Goal: Check status: Check status

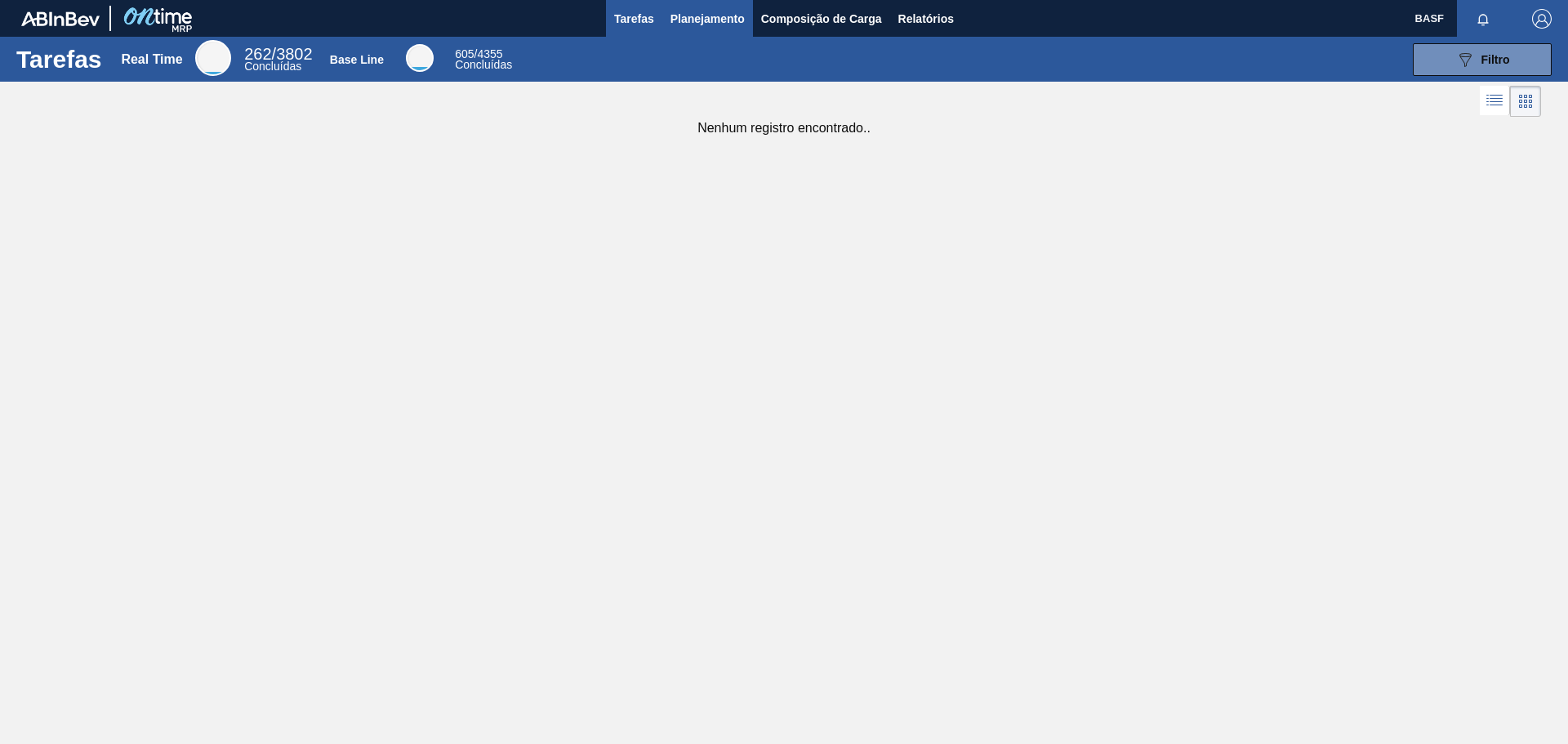
click at [721, 13] on span "Planejamento" at bounding box center [708, 18] width 74 height 20
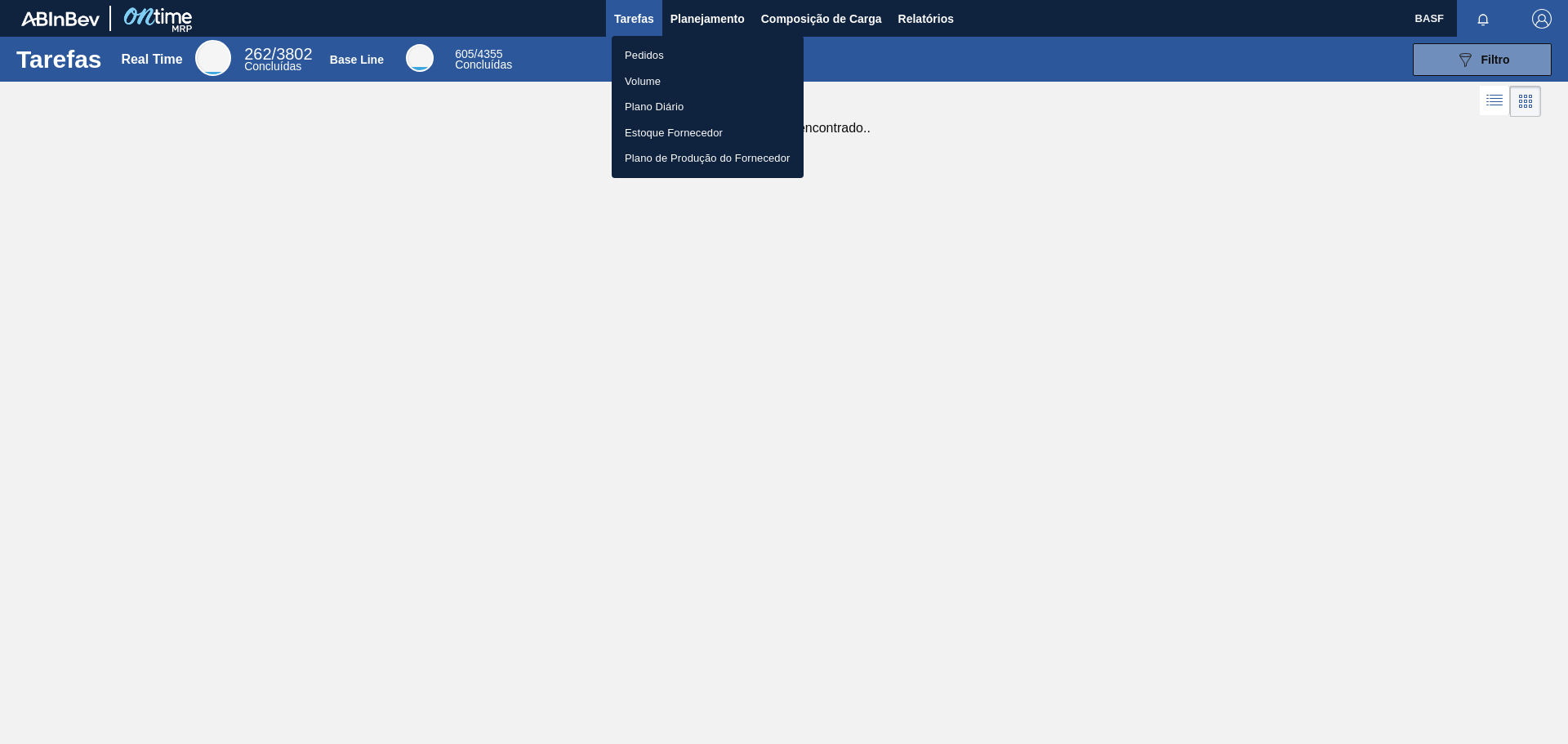
click at [652, 50] on li "Pedidos" at bounding box center [707, 55] width 192 height 26
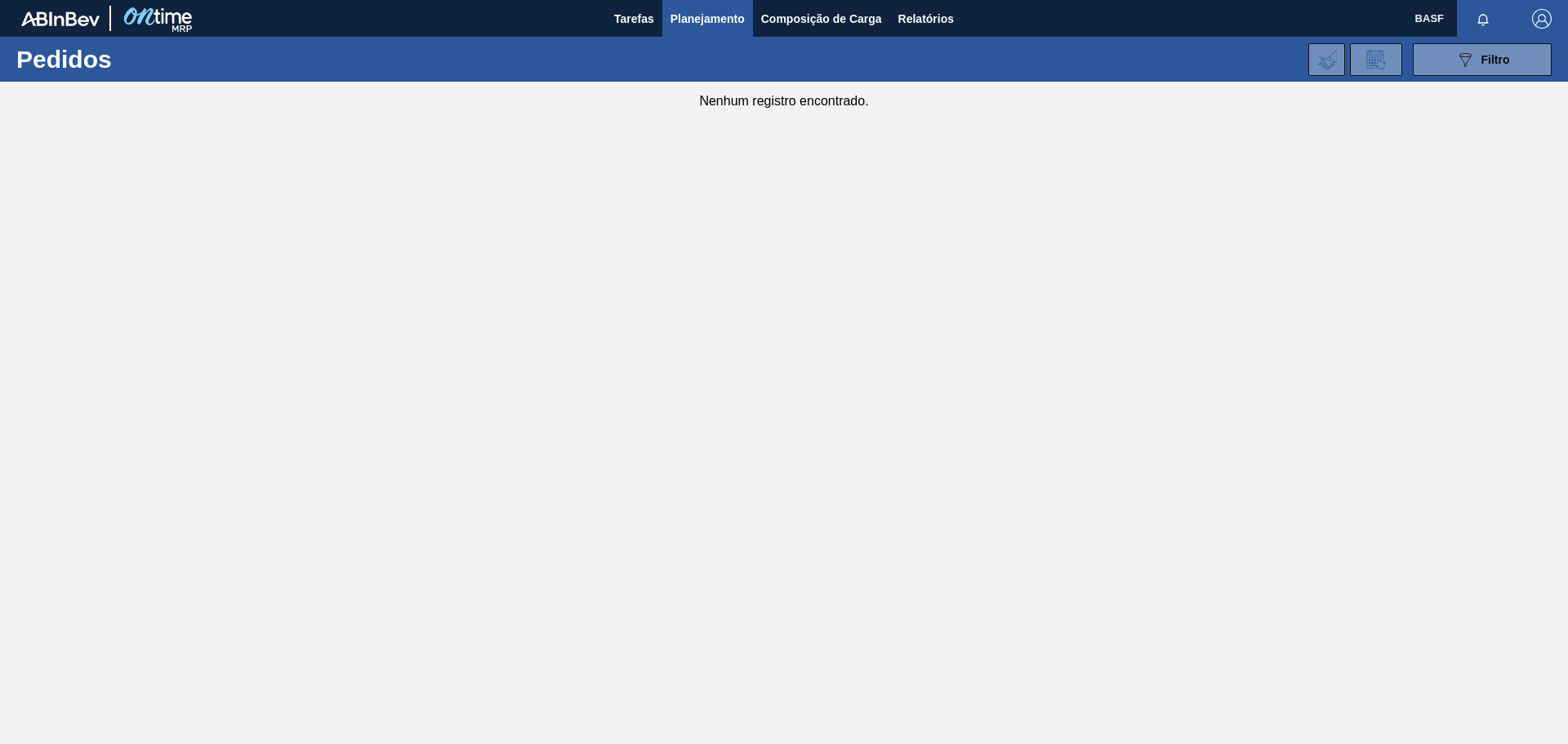
click at [695, 12] on span "Planejamento" at bounding box center [708, 18] width 74 height 20
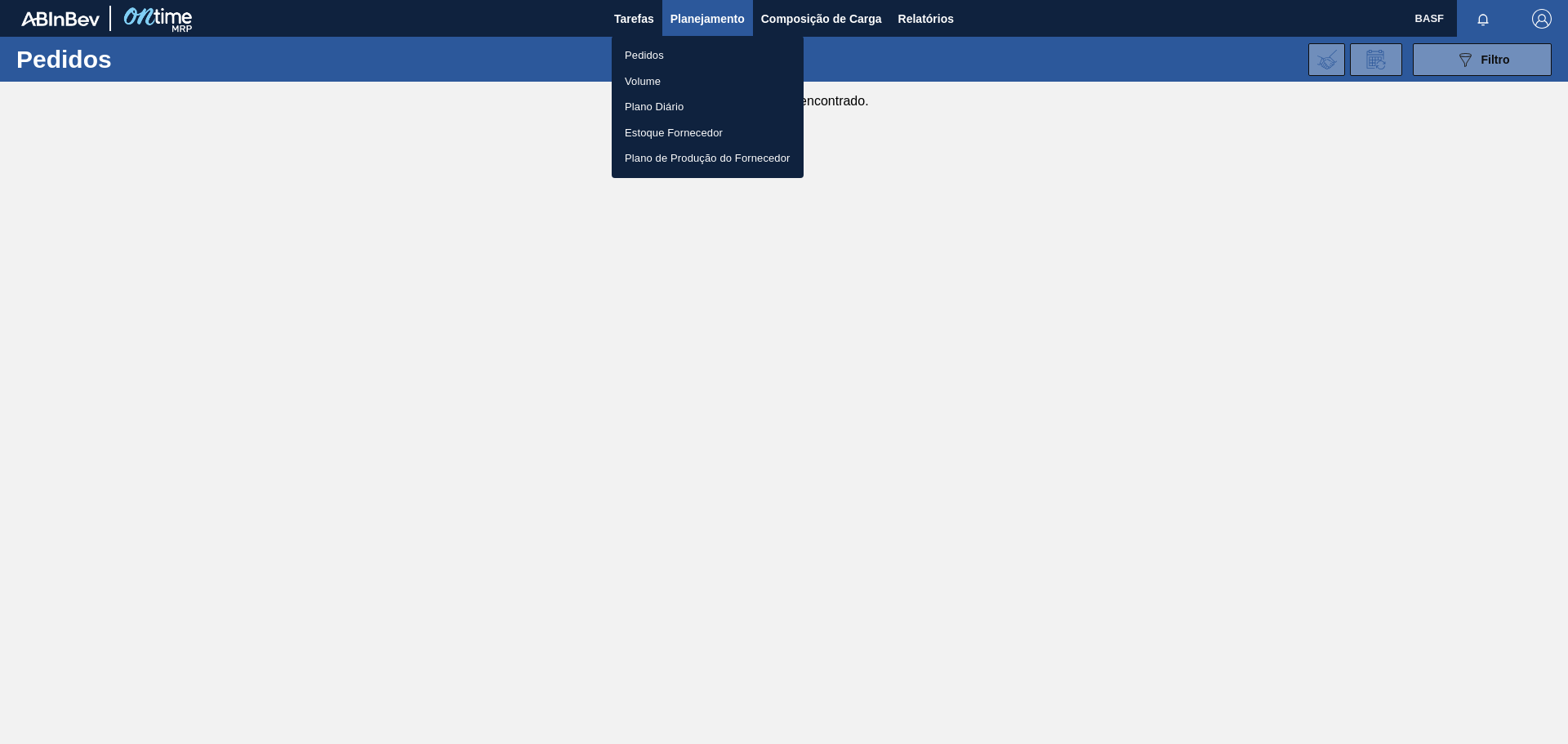
click at [636, 51] on li "Pedidos" at bounding box center [707, 55] width 192 height 26
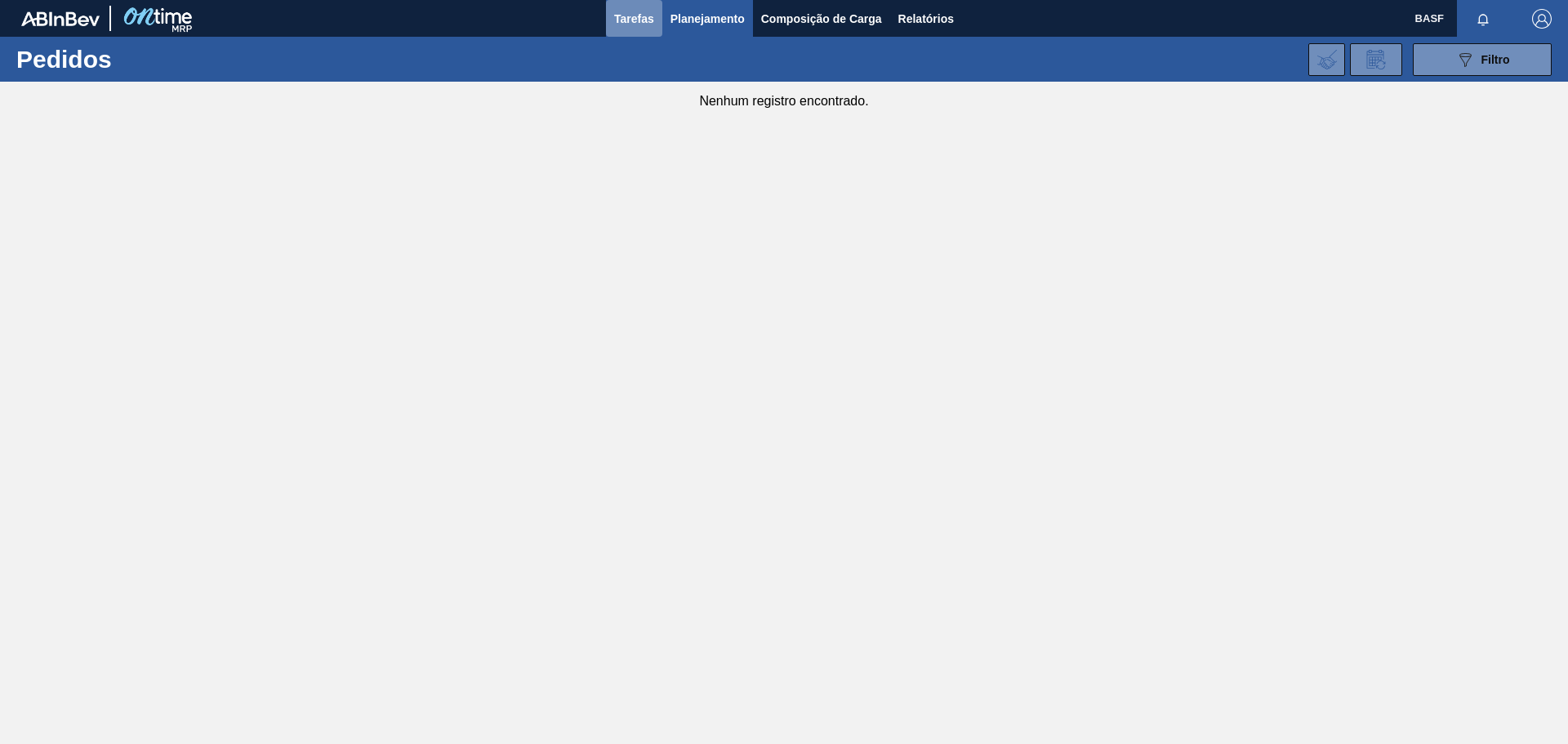
click at [618, 10] on span "Tarefas" at bounding box center [635, 18] width 40 height 20
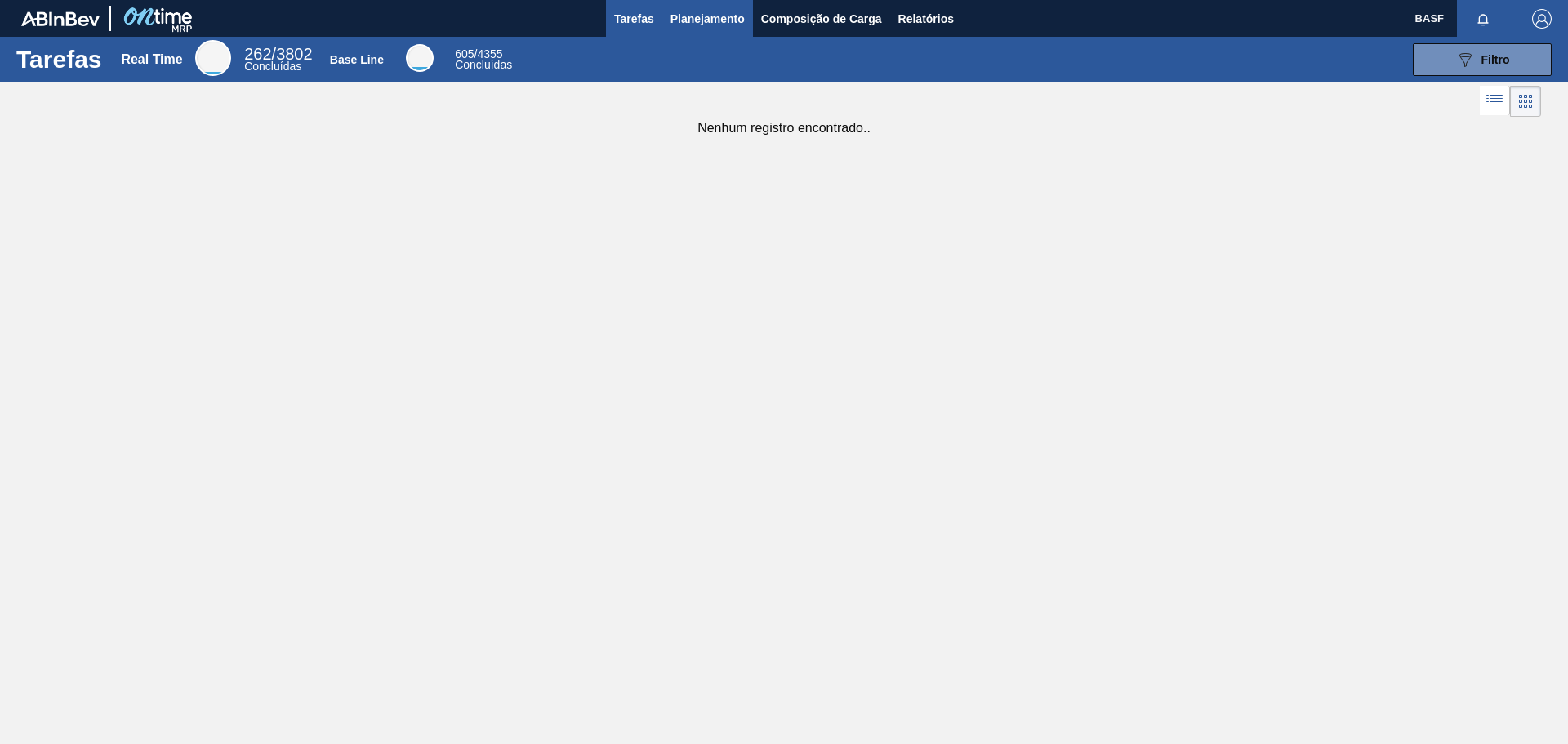
click at [714, 24] on span "Planejamento" at bounding box center [708, 18] width 74 height 20
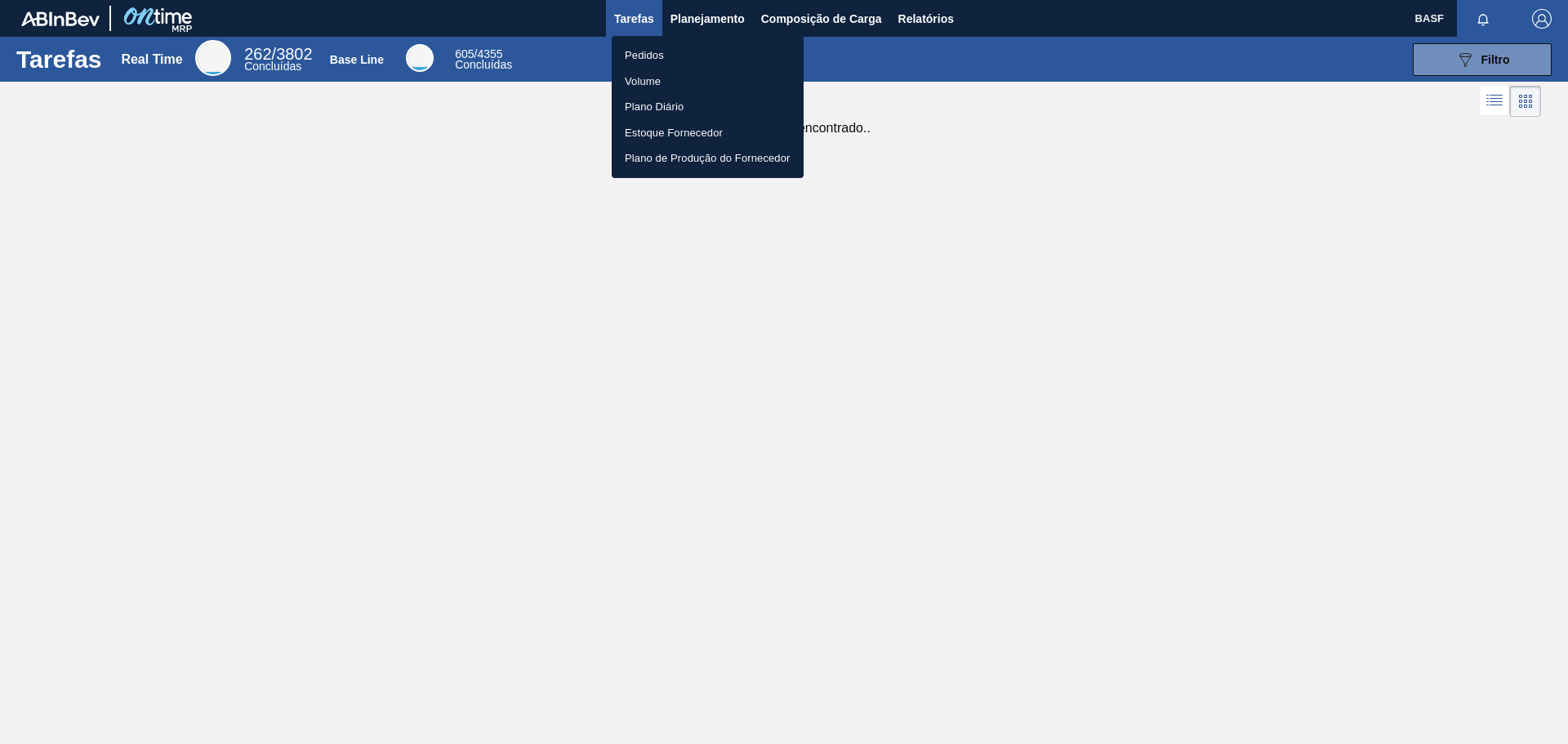
click at [646, 50] on li "Pedidos" at bounding box center [707, 55] width 192 height 26
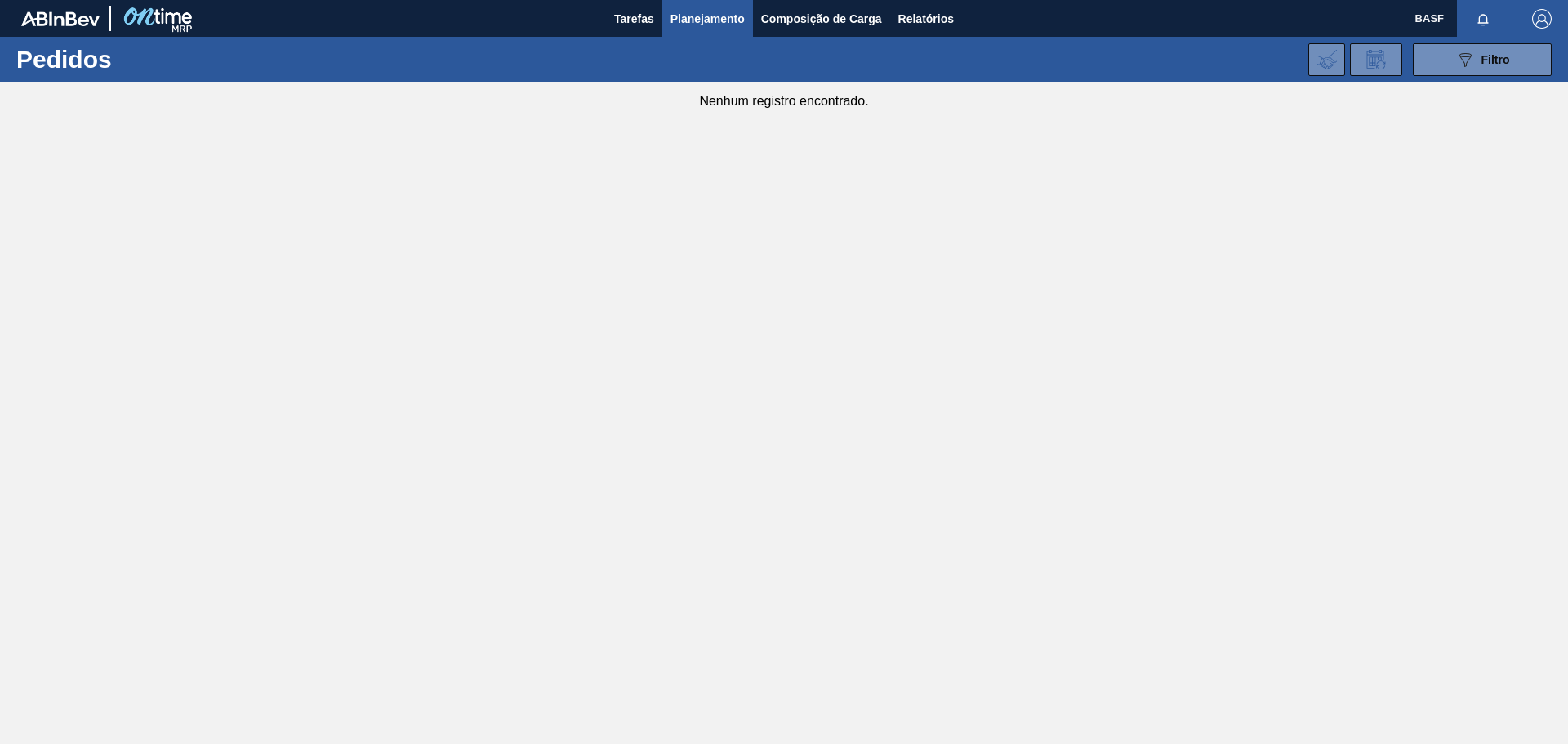
click at [725, 14] on span "Planejamento" at bounding box center [708, 18] width 74 height 20
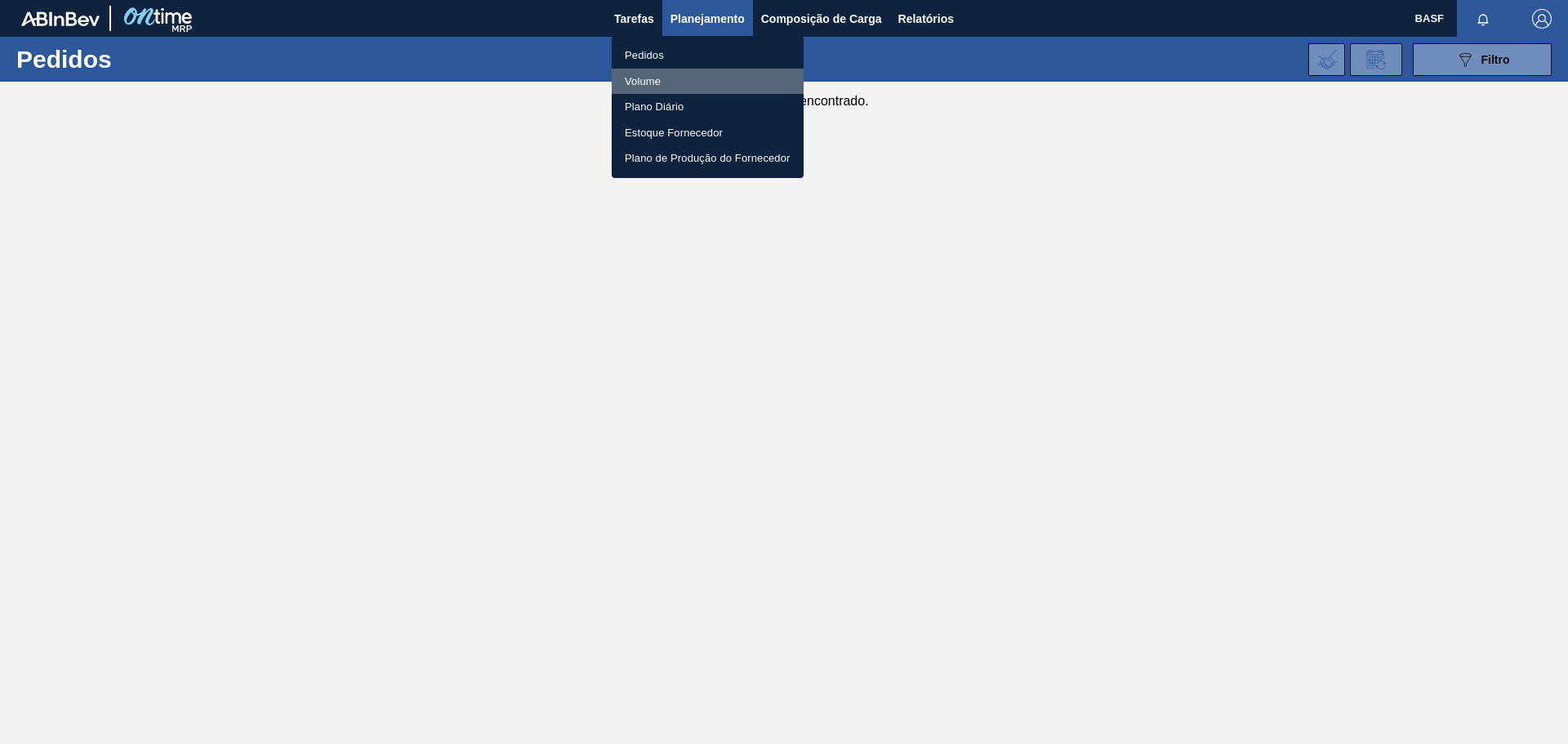
click at [641, 82] on li "Volume" at bounding box center [707, 81] width 192 height 26
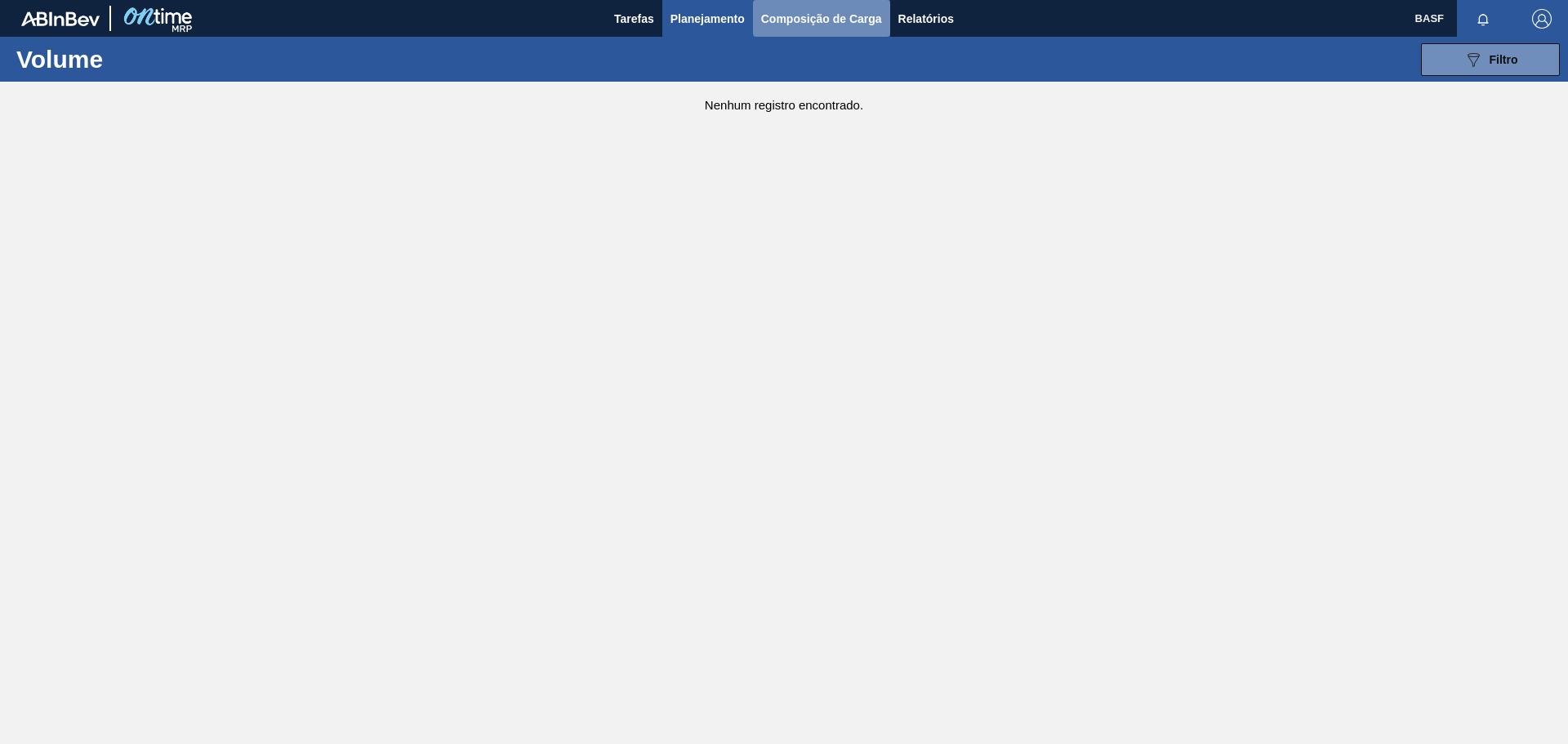
click at [808, 22] on span "Composição de Carga" at bounding box center [822, 18] width 121 height 20
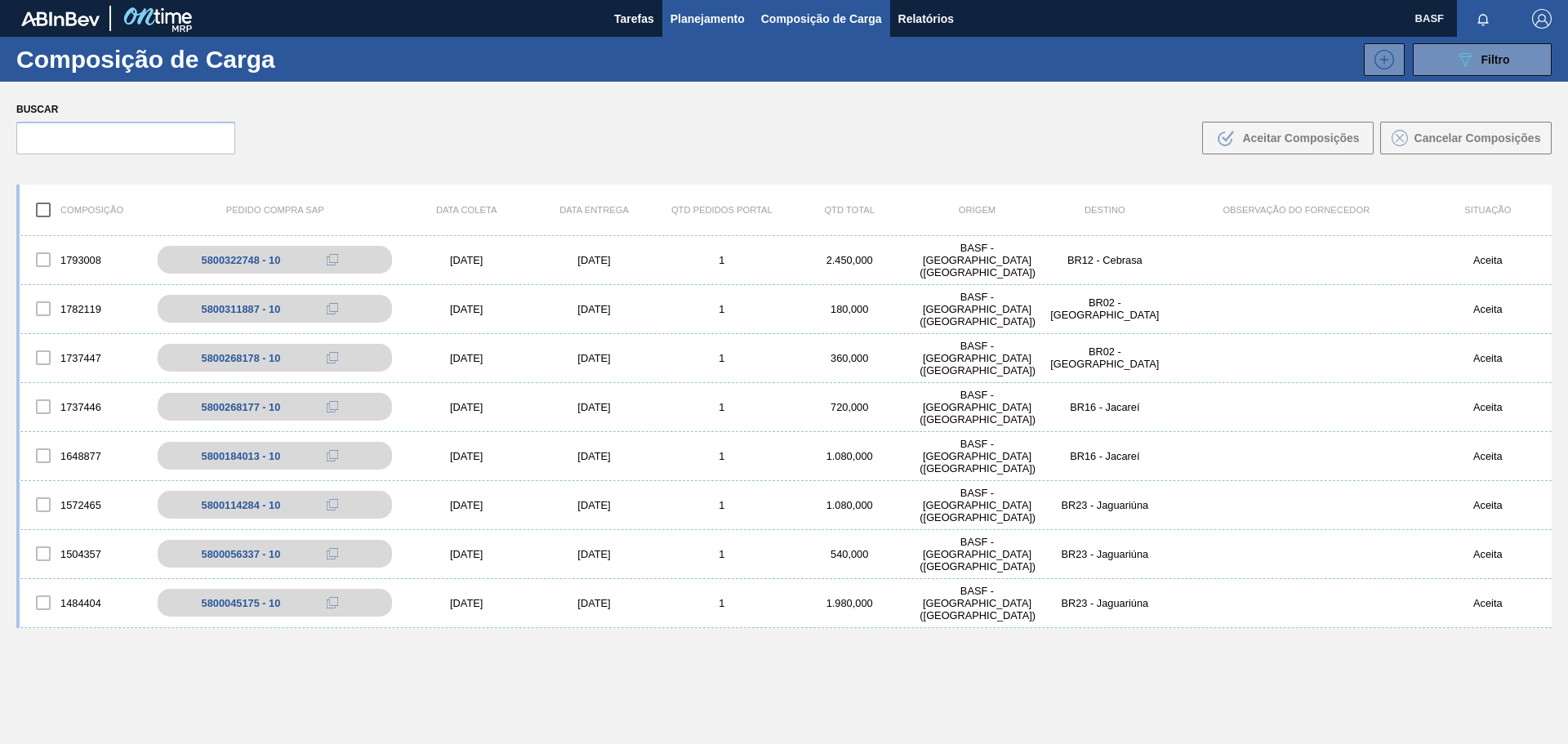
click at [710, 12] on span "Planejamento" at bounding box center [708, 18] width 74 height 20
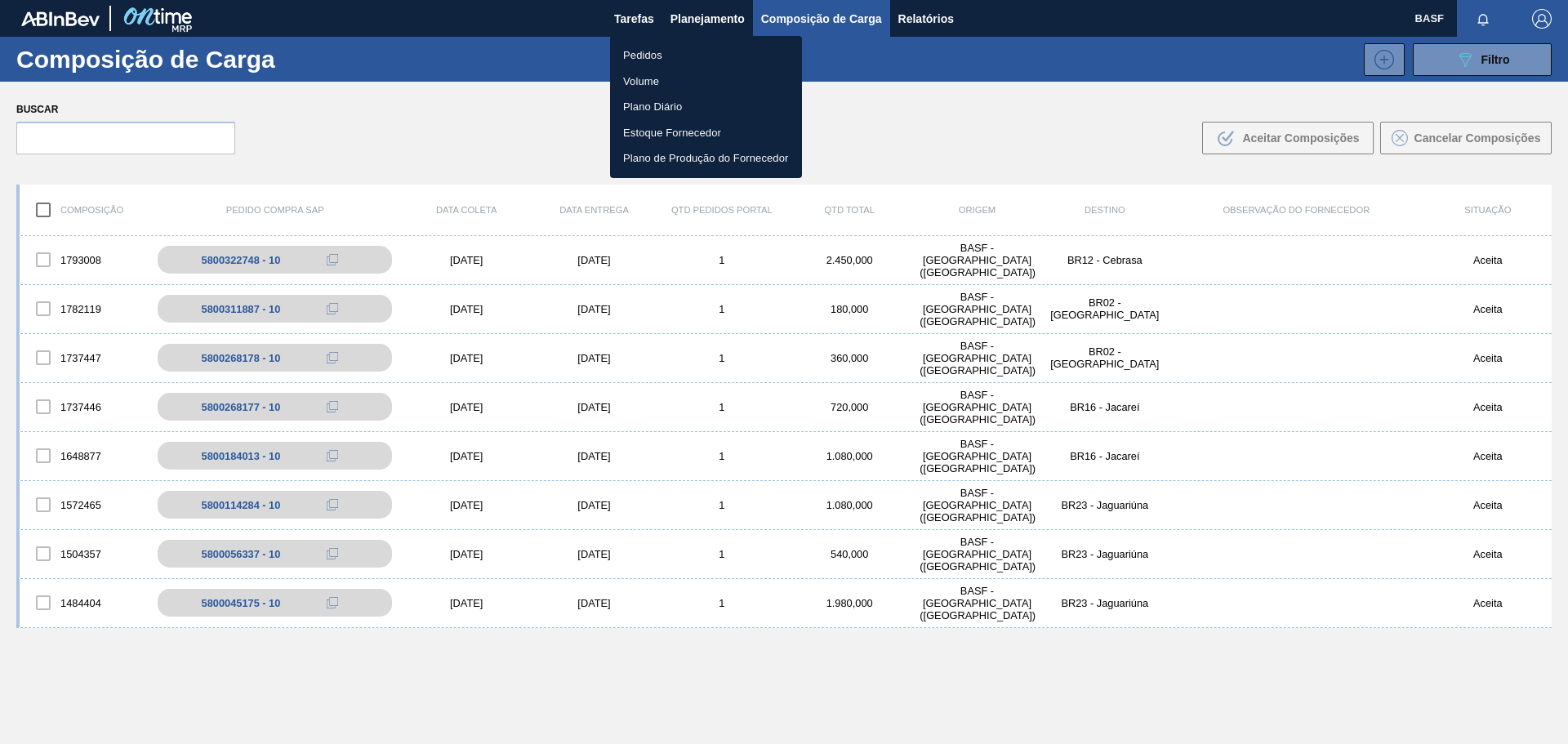
click at [636, 82] on li "Volume" at bounding box center [705, 81] width 192 height 26
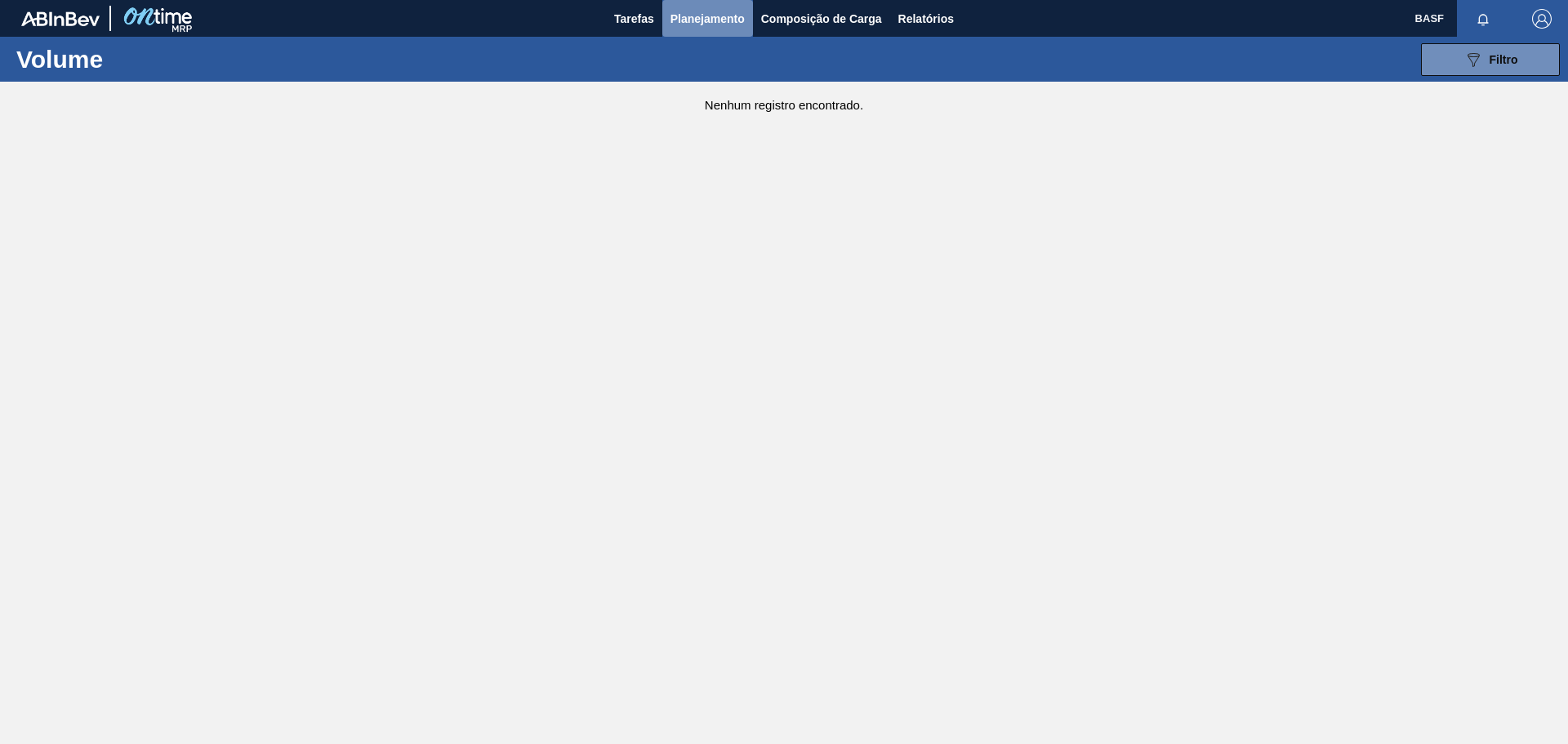
click at [720, 14] on span "Planejamento" at bounding box center [708, 18] width 74 height 20
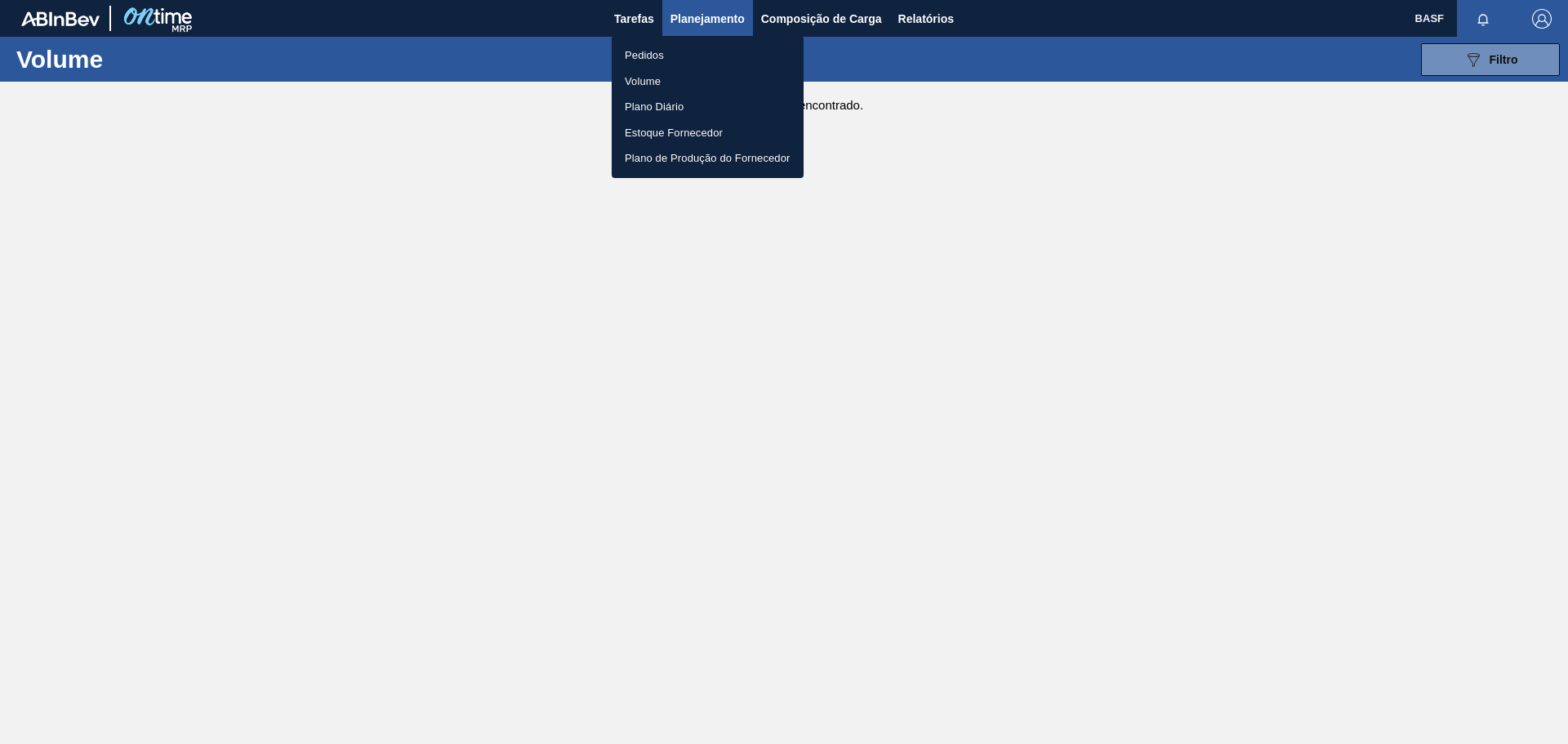
click at [636, 56] on li "Pedidos" at bounding box center [707, 55] width 192 height 26
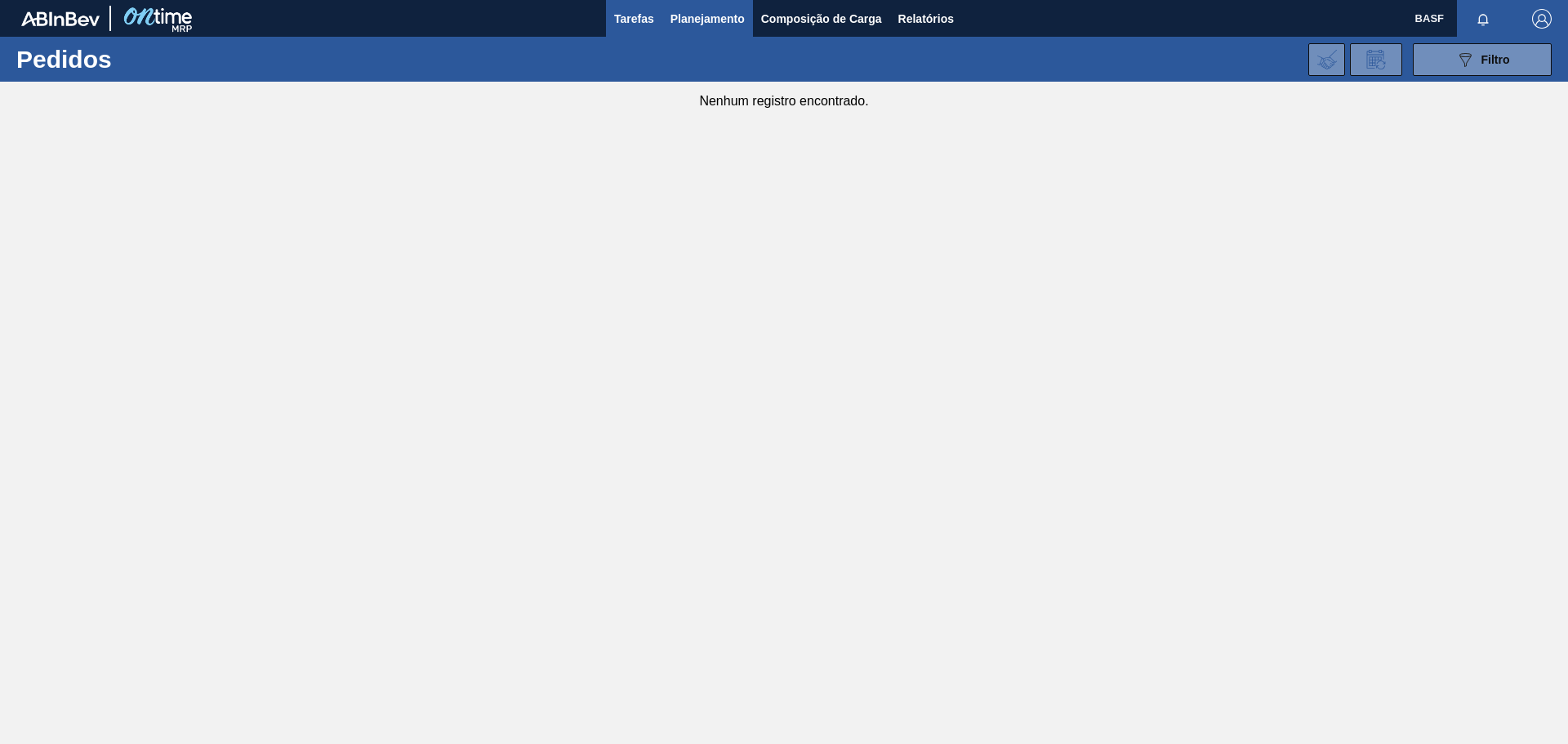
click at [625, 16] on span "Tarefas" at bounding box center [635, 18] width 40 height 20
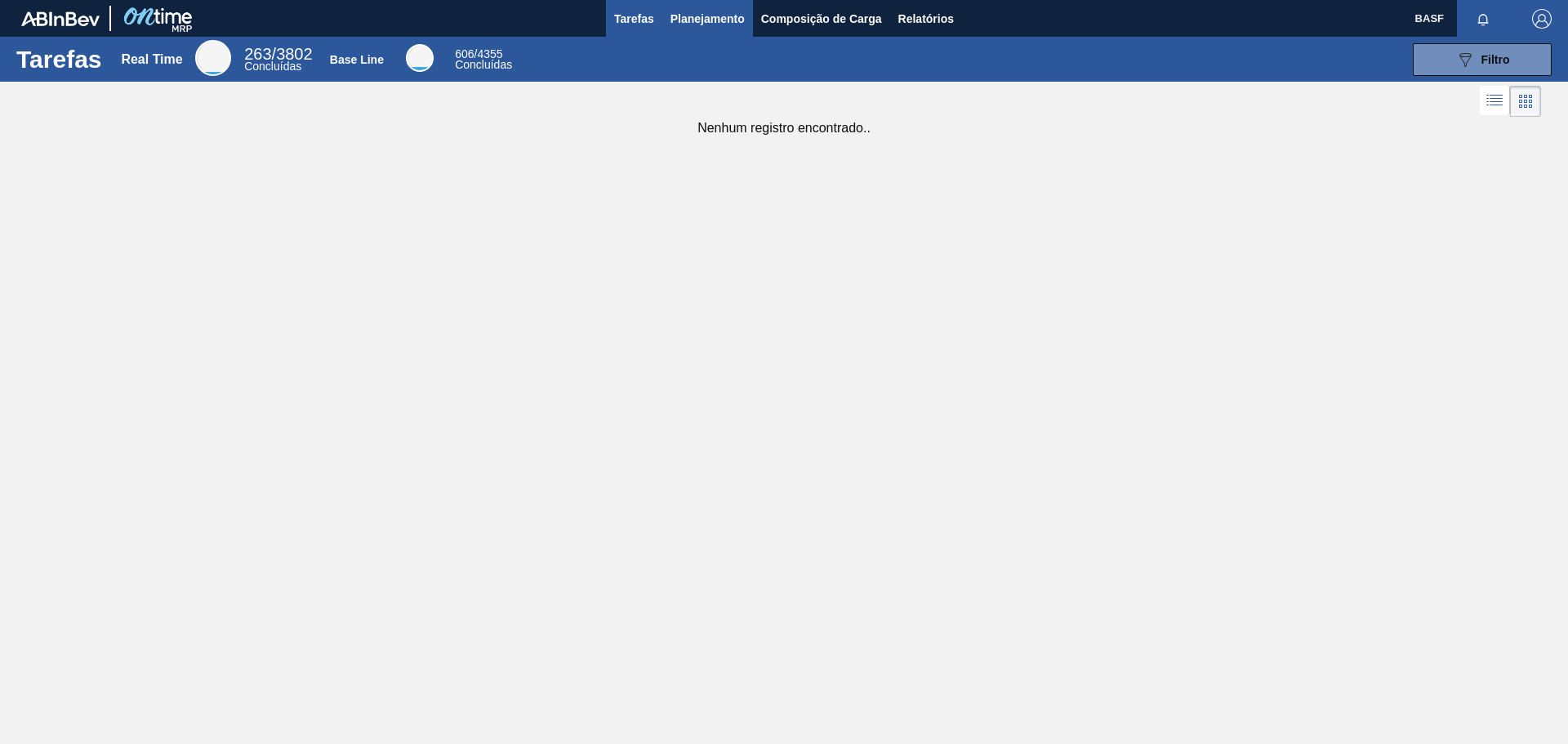
click at [712, 14] on span "Planejamento" at bounding box center [708, 18] width 74 height 20
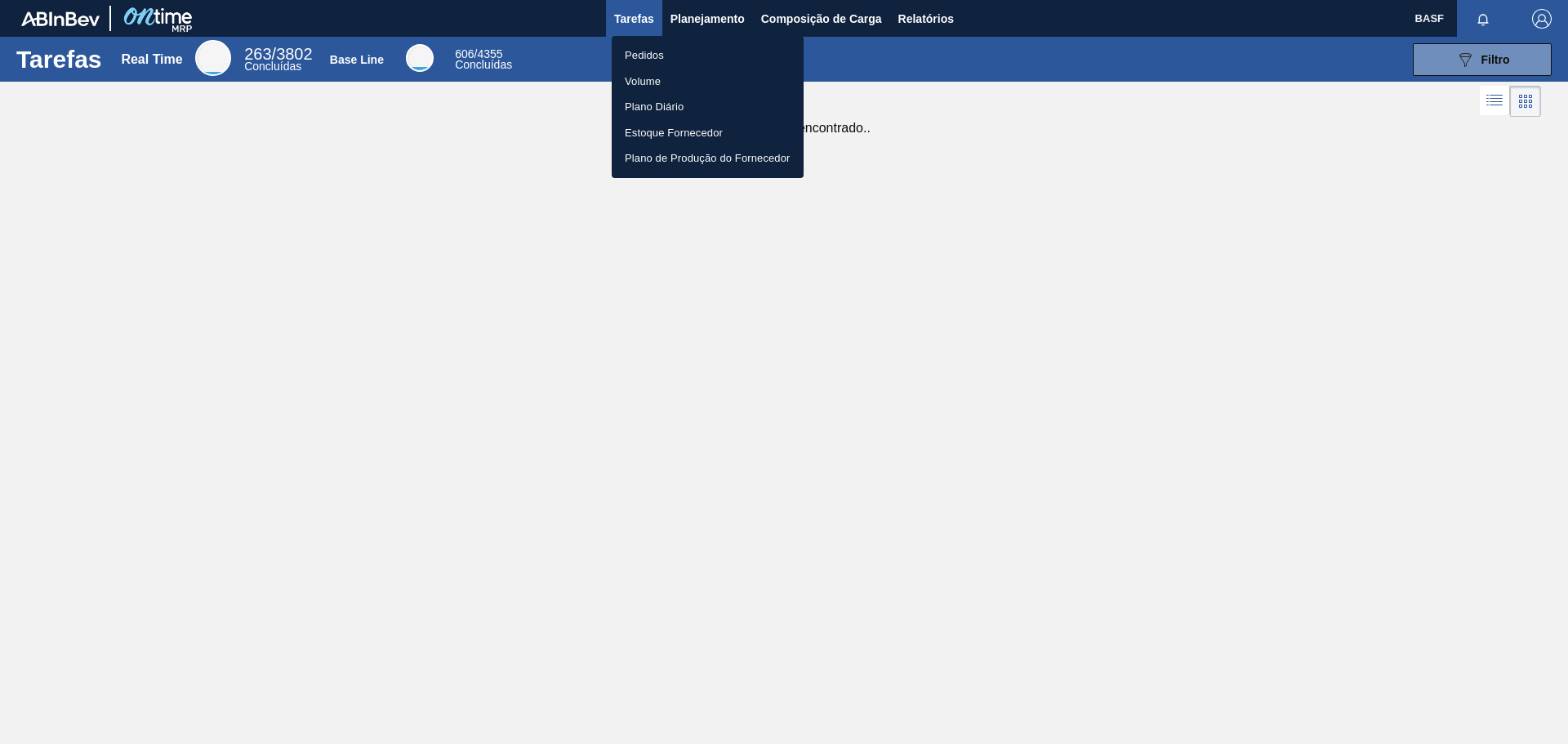
click at [646, 50] on li "Pedidos" at bounding box center [707, 55] width 192 height 26
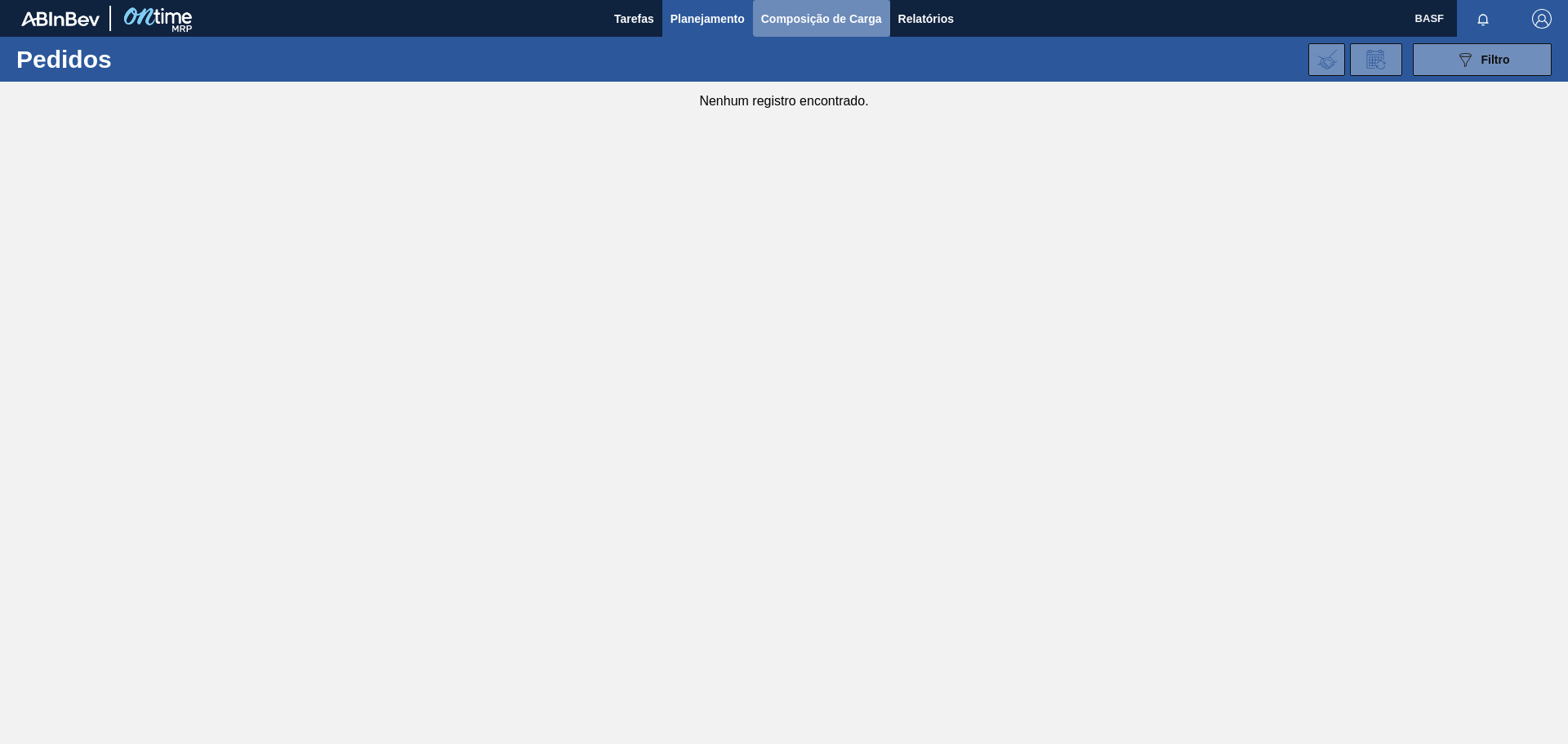
click at [776, 11] on span "Composição de Carga" at bounding box center [822, 18] width 121 height 20
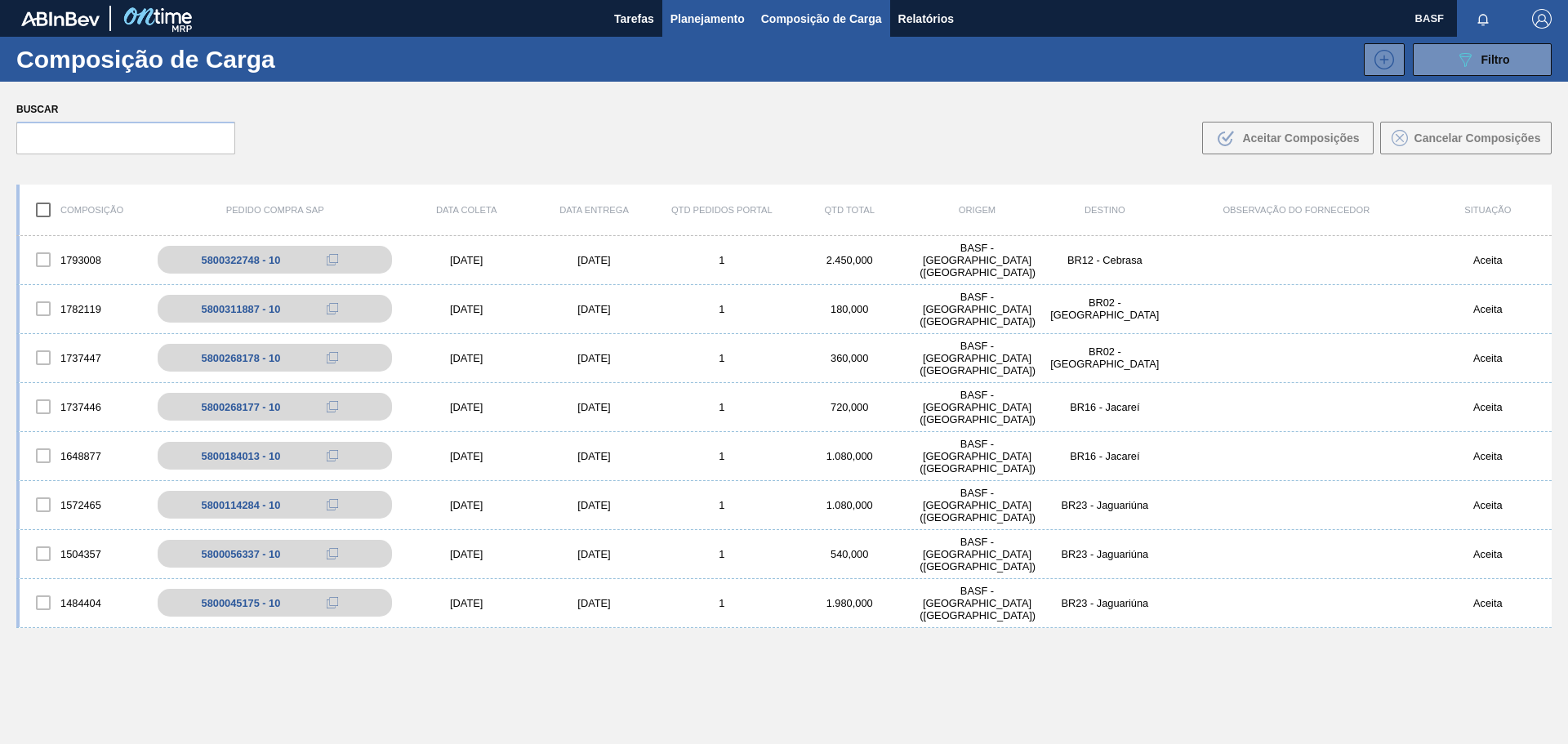
click at [683, 21] on span "Planejamento" at bounding box center [708, 18] width 74 height 20
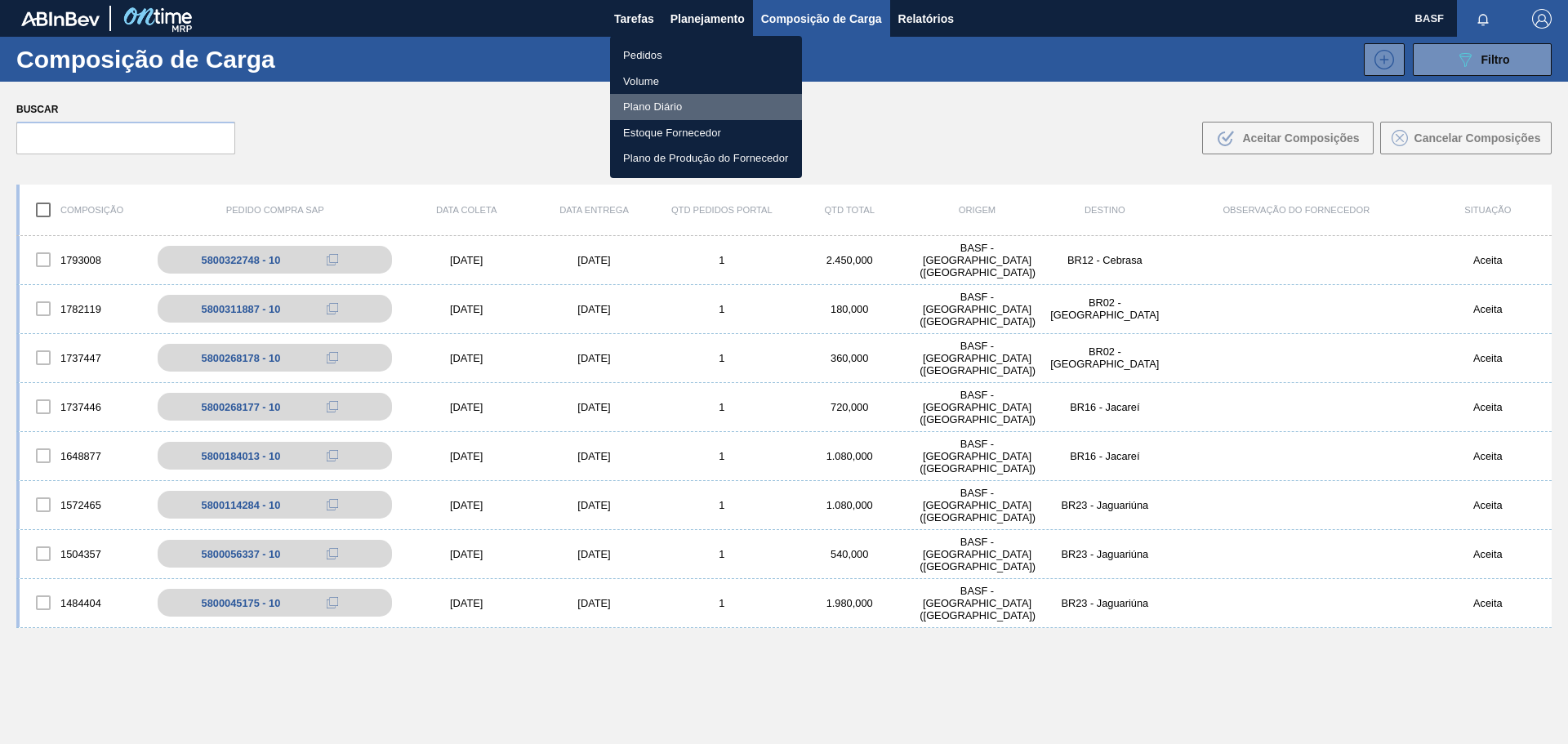
click at [655, 104] on li "Plano Diário" at bounding box center [705, 106] width 192 height 26
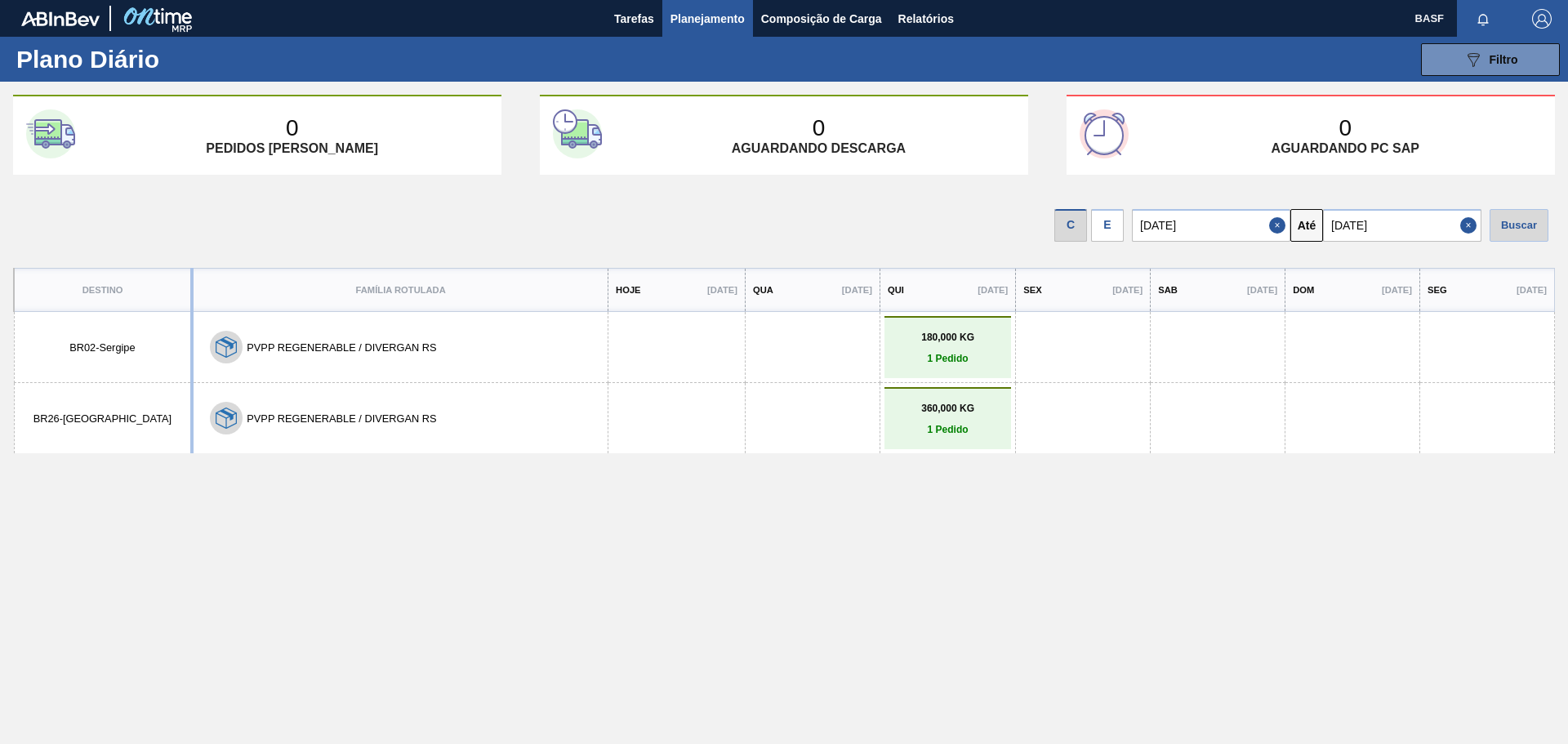
click at [587, 539] on div "Destino Família Rotulada Hoje [DATE] Qua [DATE] Qui [DATE] Sex [DATE] Sab [DATE…" at bounding box center [784, 540] width 1542 height 544
click at [906, 418] on link "360,000 KG 1 Pedido" at bounding box center [948, 419] width 118 height 32
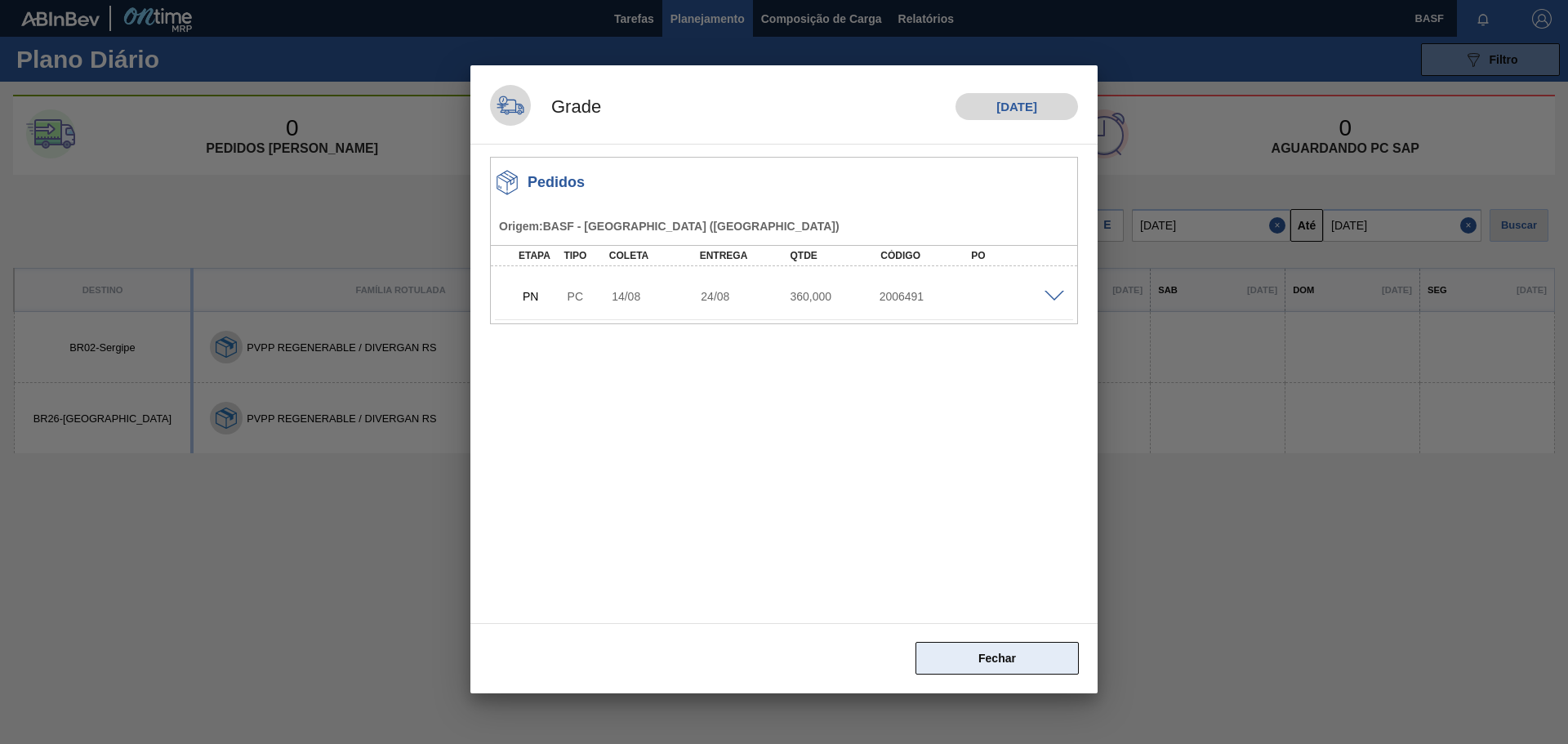
click at [996, 662] on button "Fechar" at bounding box center [996, 658] width 163 height 32
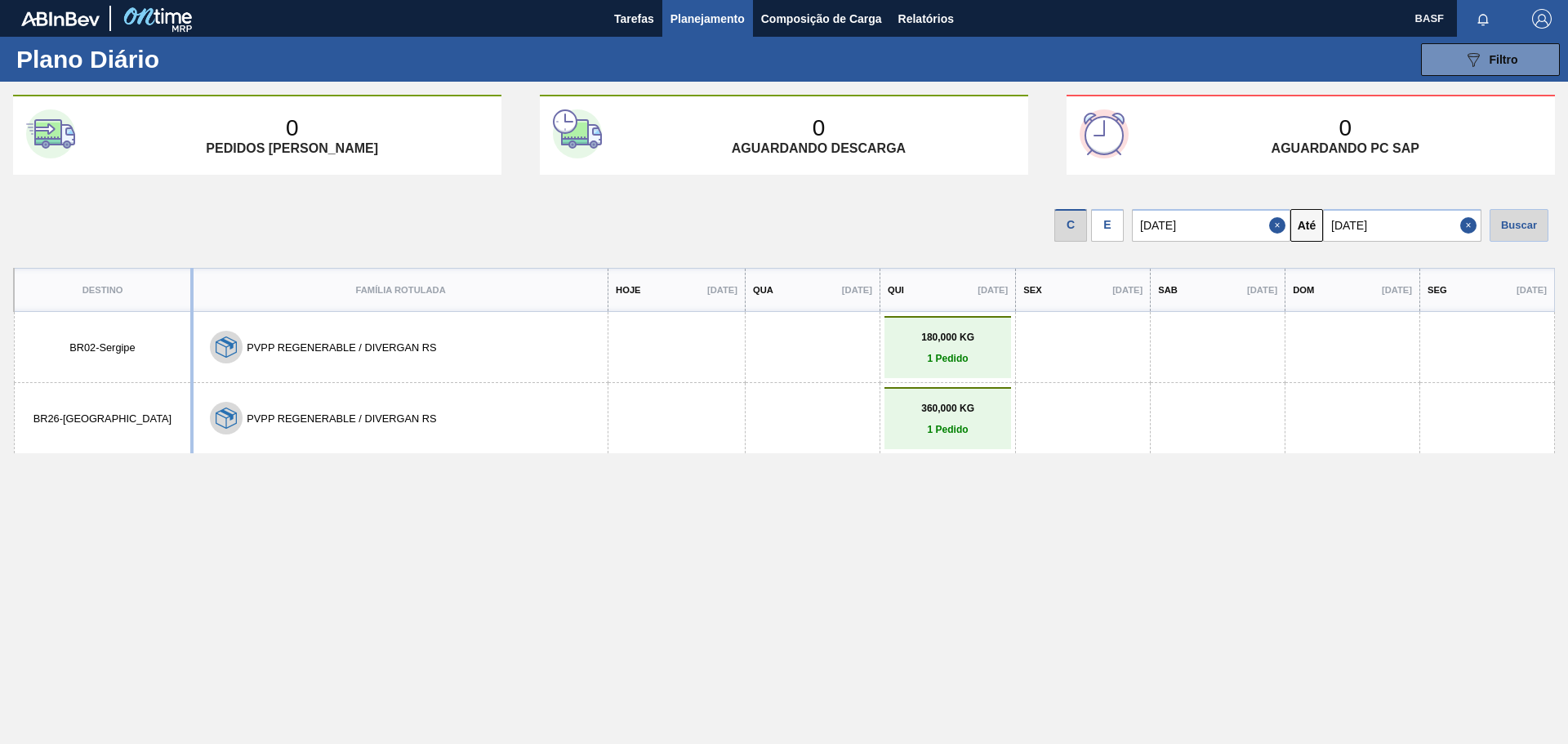
click at [708, 20] on span "Planejamento" at bounding box center [708, 18] width 74 height 20
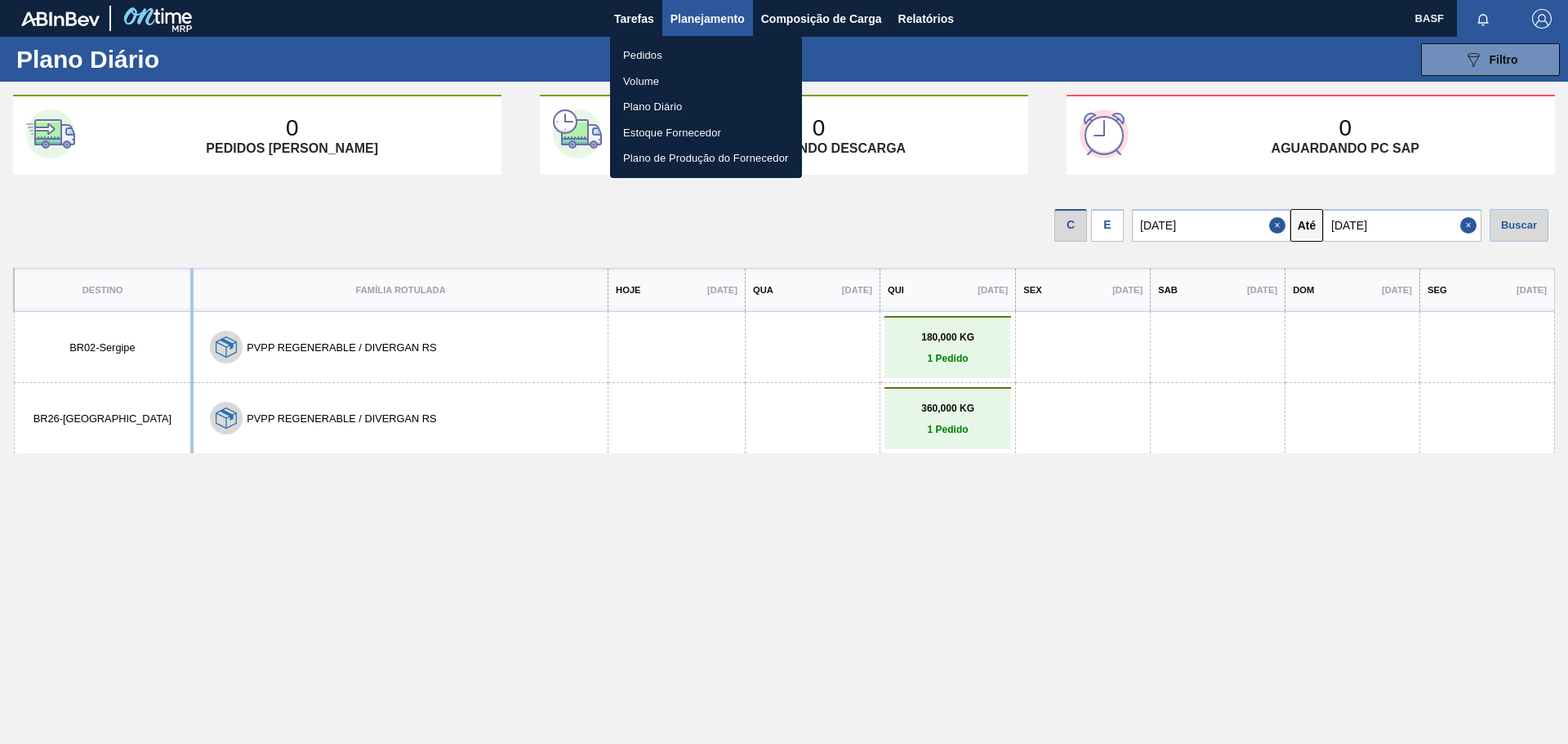
click at [646, 48] on li "Pedidos" at bounding box center [705, 55] width 192 height 26
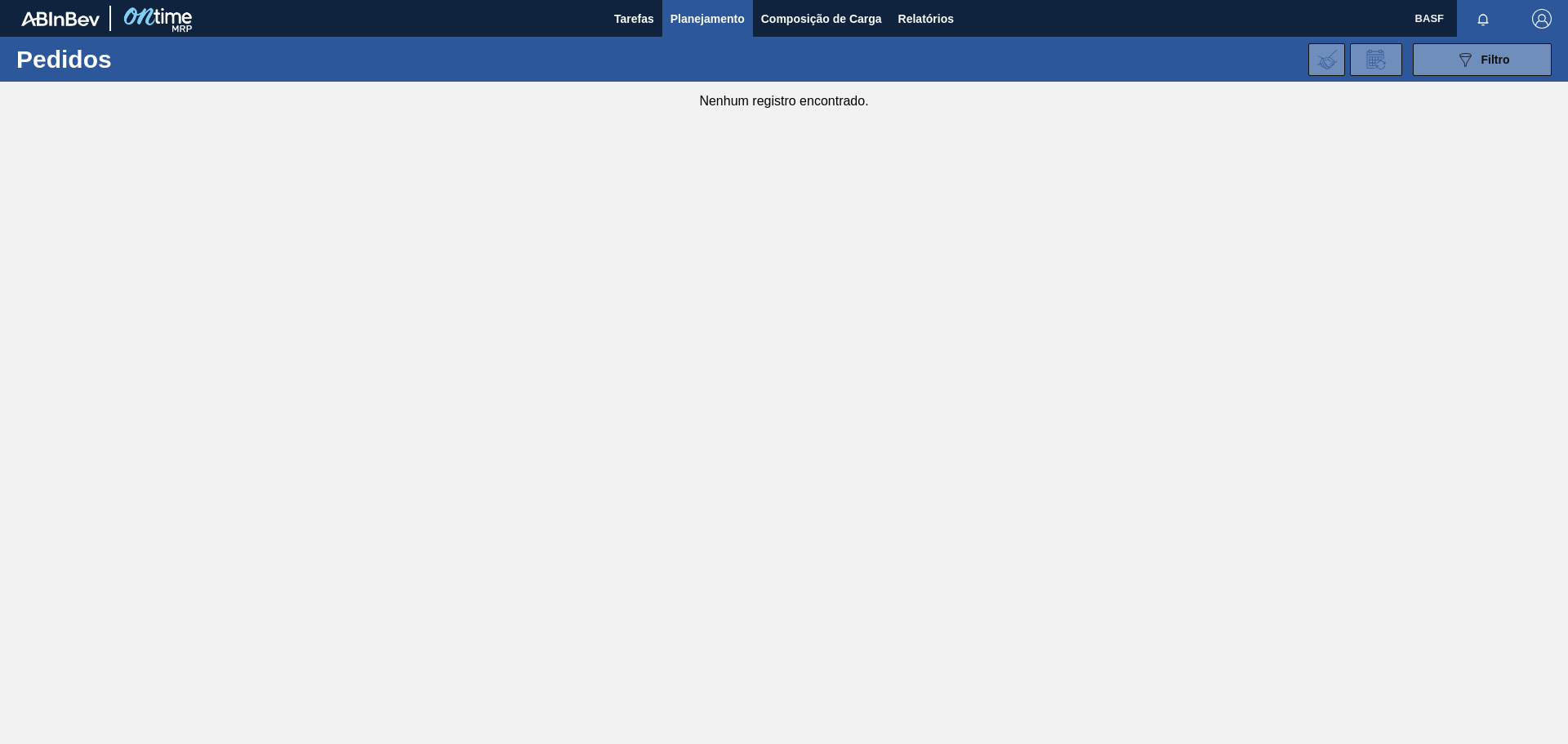
click at [720, 20] on span "Planejamento" at bounding box center [708, 18] width 74 height 20
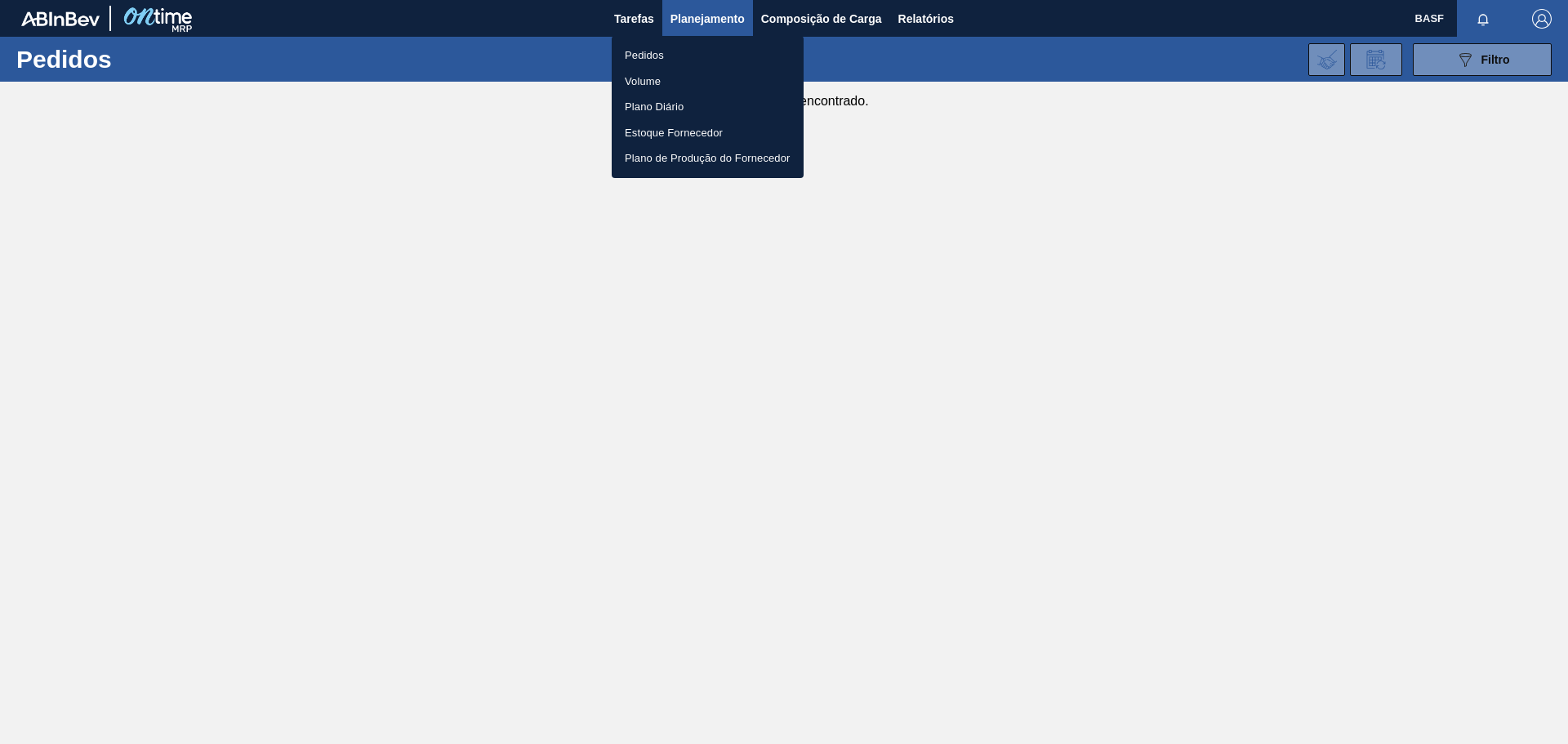
click at [646, 102] on li "Plano Diário" at bounding box center [707, 106] width 192 height 26
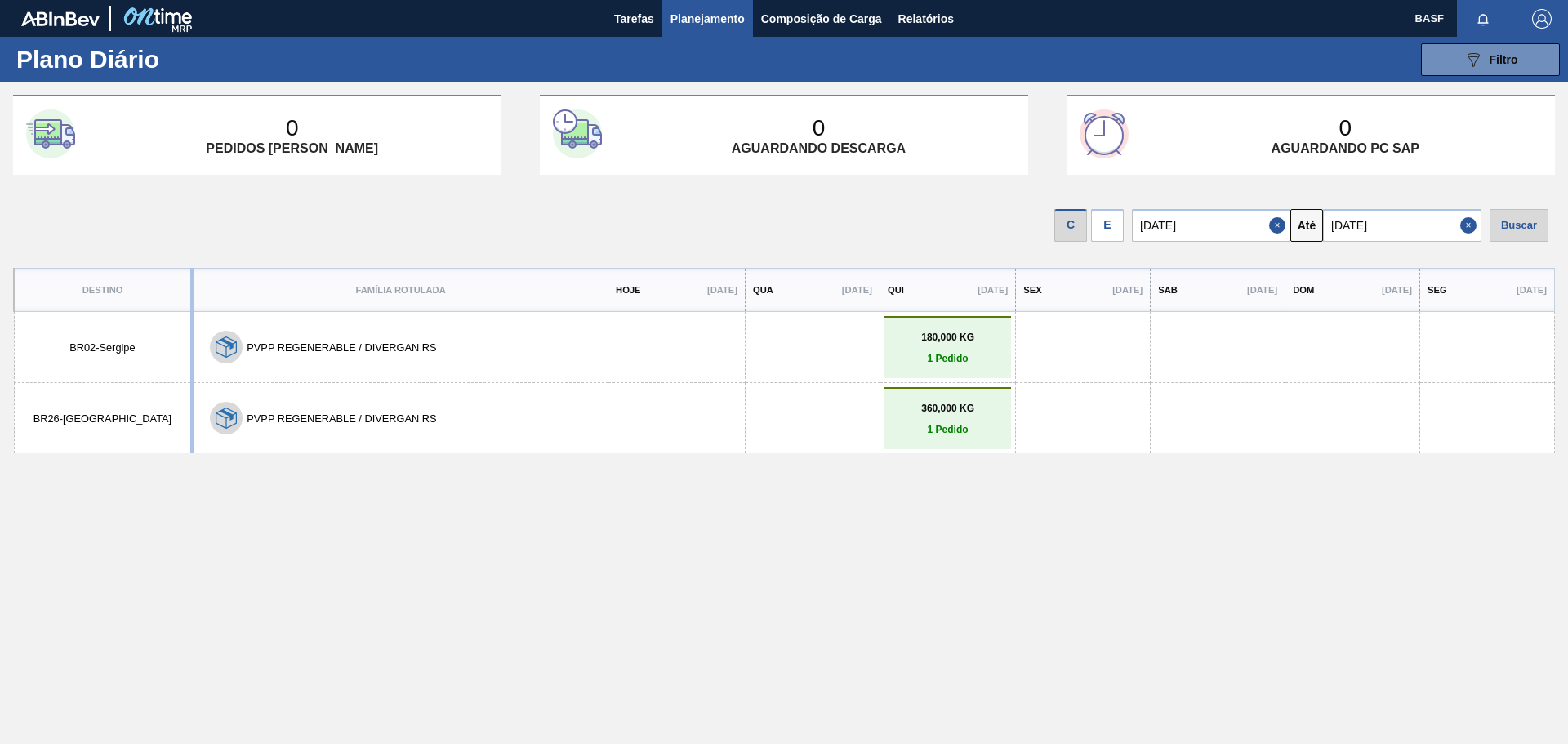
click at [473, 524] on div "Destino Família Rotulada Hoje [DATE] Qua [DATE] Qui [DATE] Sex [DATE] Sab [DATE…" at bounding box center [784, 540] width 1542 height 544
click at [292, 342] on button "PVPP REGENERABLE / DIVERGAN RS" at bounding box center [341, 347] width 190 height 12
click at [911, 356] on p "1 Pedido" at bounding box center [948, 359] width 118 height 11
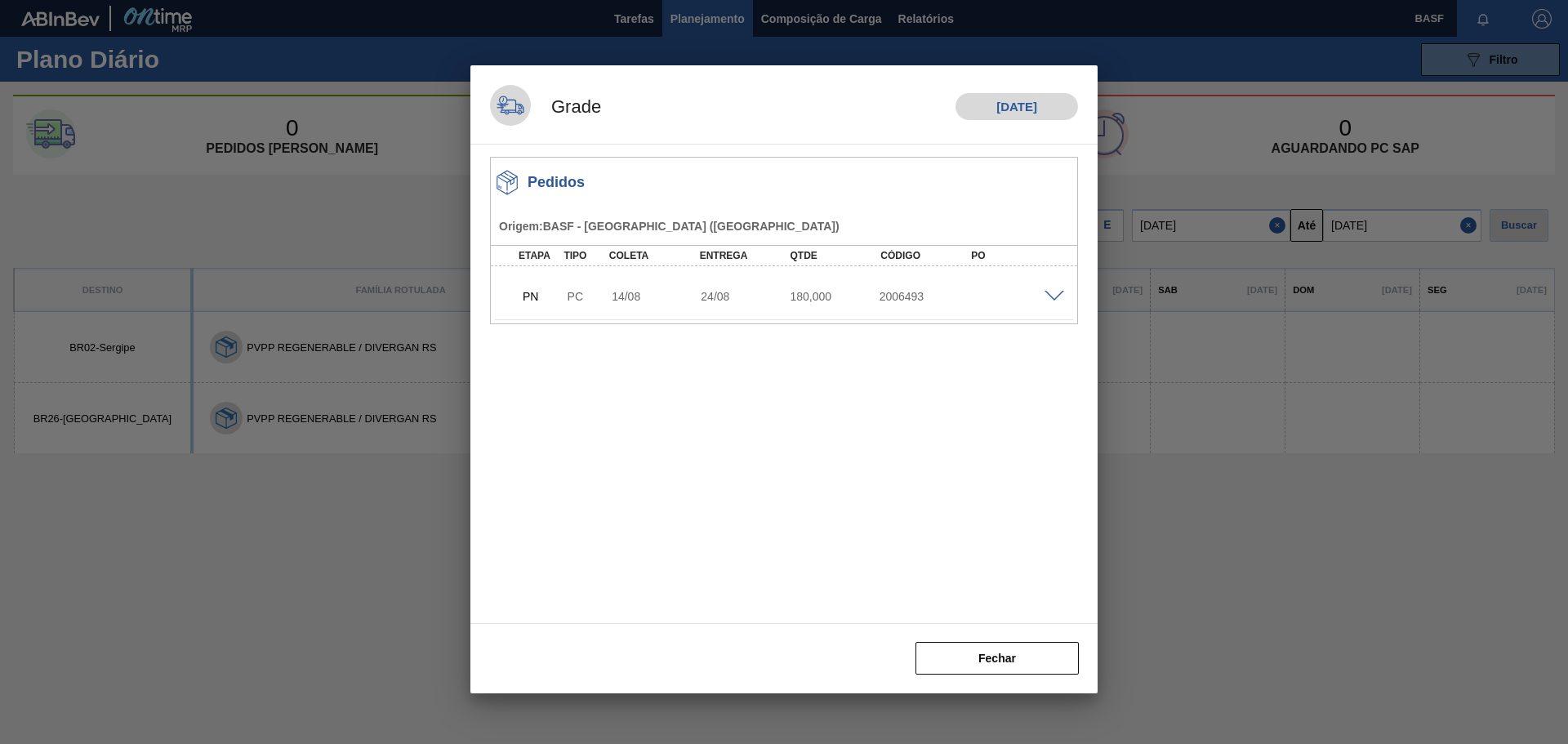
click at [1058, 295] on span at bounding box center [1055, 297] width 20 height 12
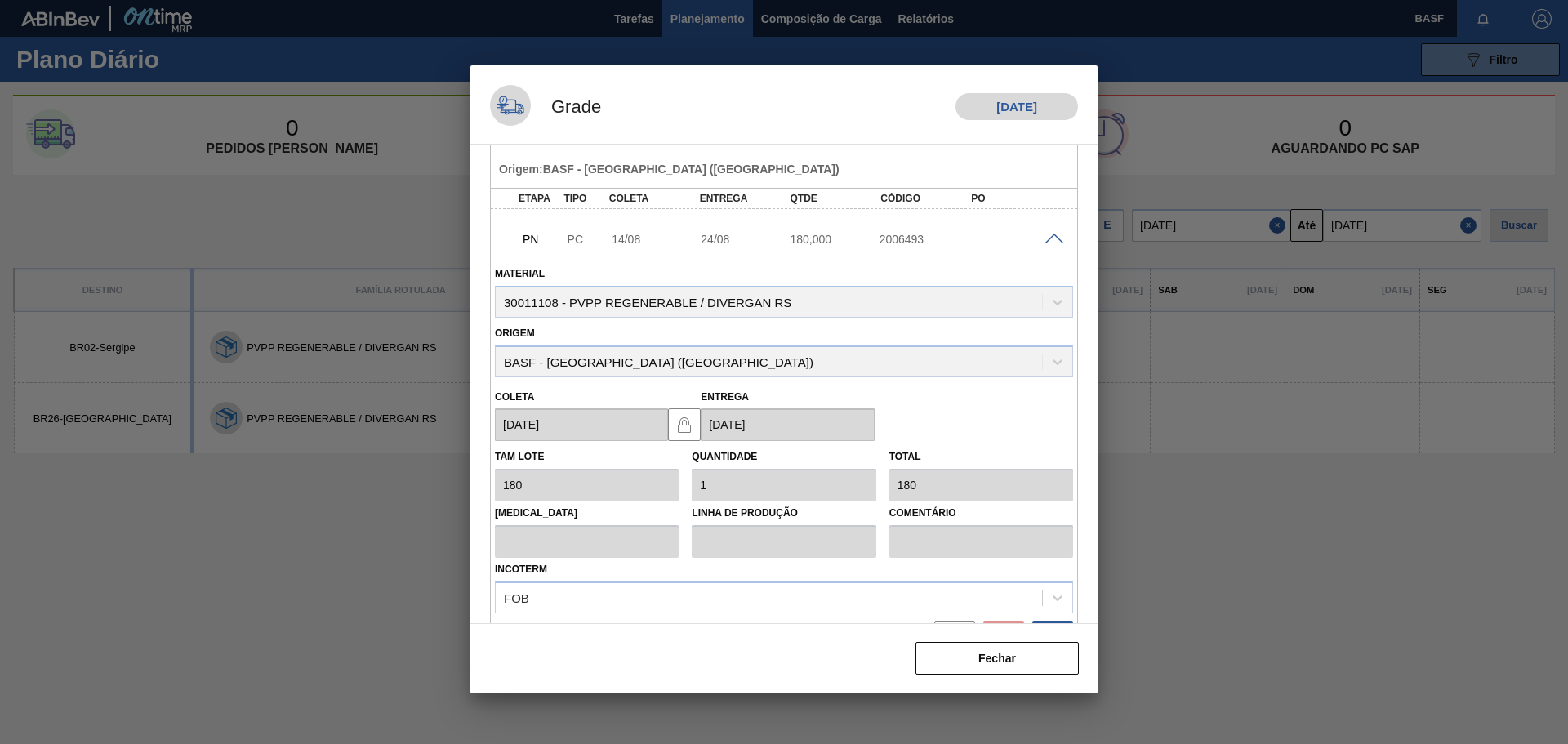
scroll to position [97, 0]
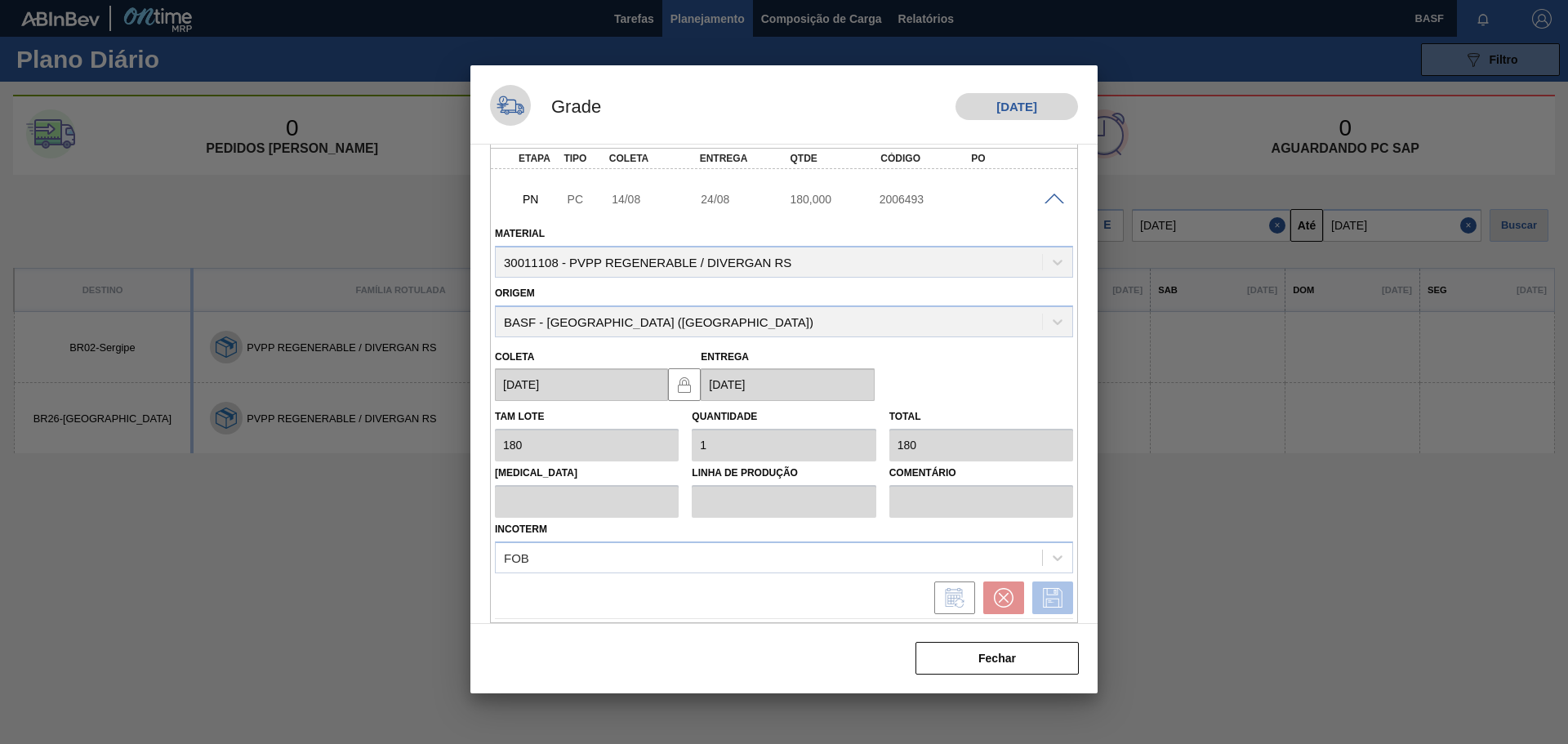
click at [1042, 600] on icon at bounding box center [1053, 597] width 26 height 20
click at [972, 665] on button "Fechar" at bounding box center [996, 658] width 163 height 32
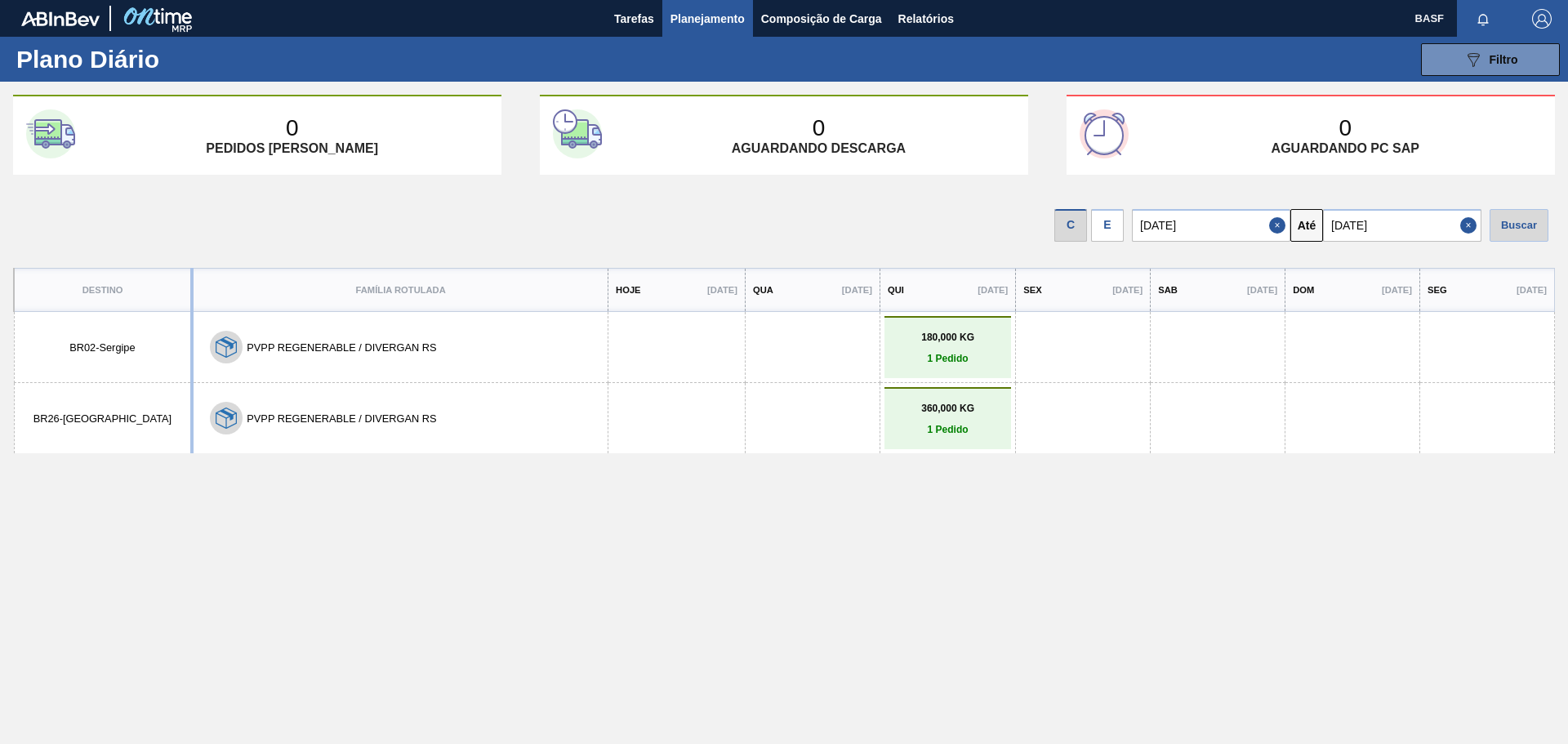
click at [549, 555] on div "Destino Família Rotulada Hoje [DATE] Qua [DATE] Qui [DATE] Sex [DATE] Sab [DATE…" at bounding box center [784, 540] width 1542 height 544
click at [717, 15] on span "Planejamento" at bounding box center [708, 18] width 74 height 20
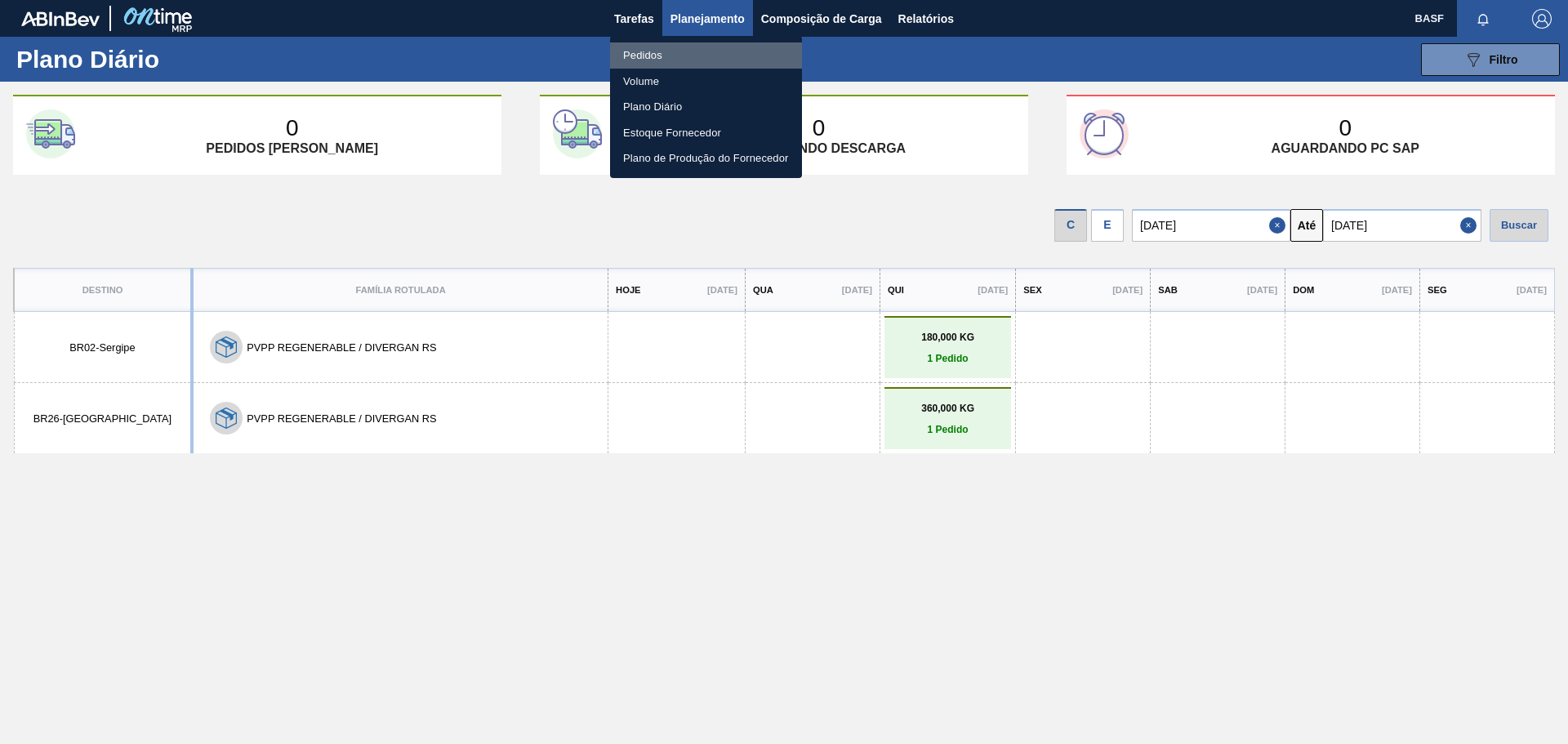
click at [632, 51] on li "Pedidos" at bounding box center [705, 55] width 192 height 26
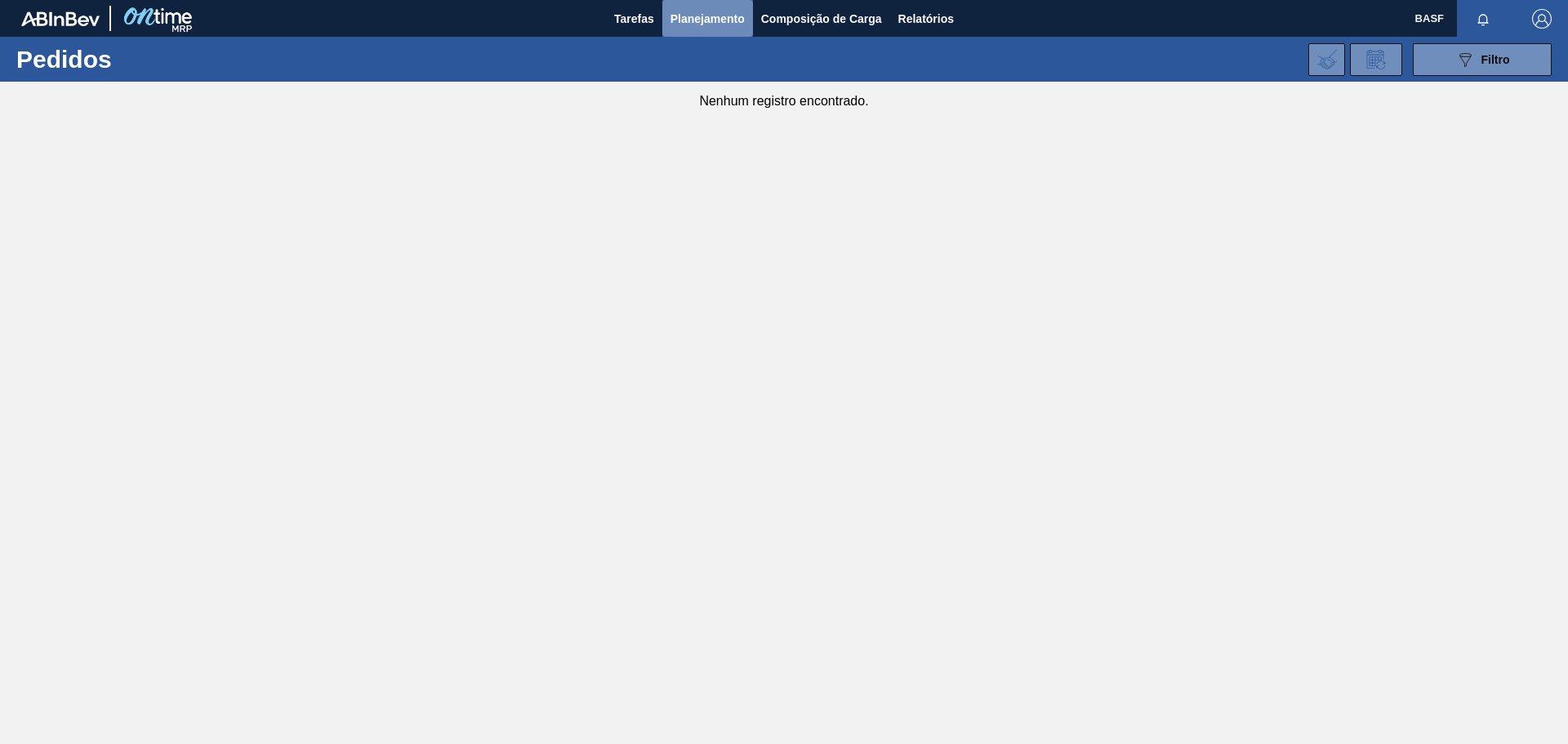
click at [722, 11] on span "Planejamento" at bounding box center [708, 18] width 74 height 20
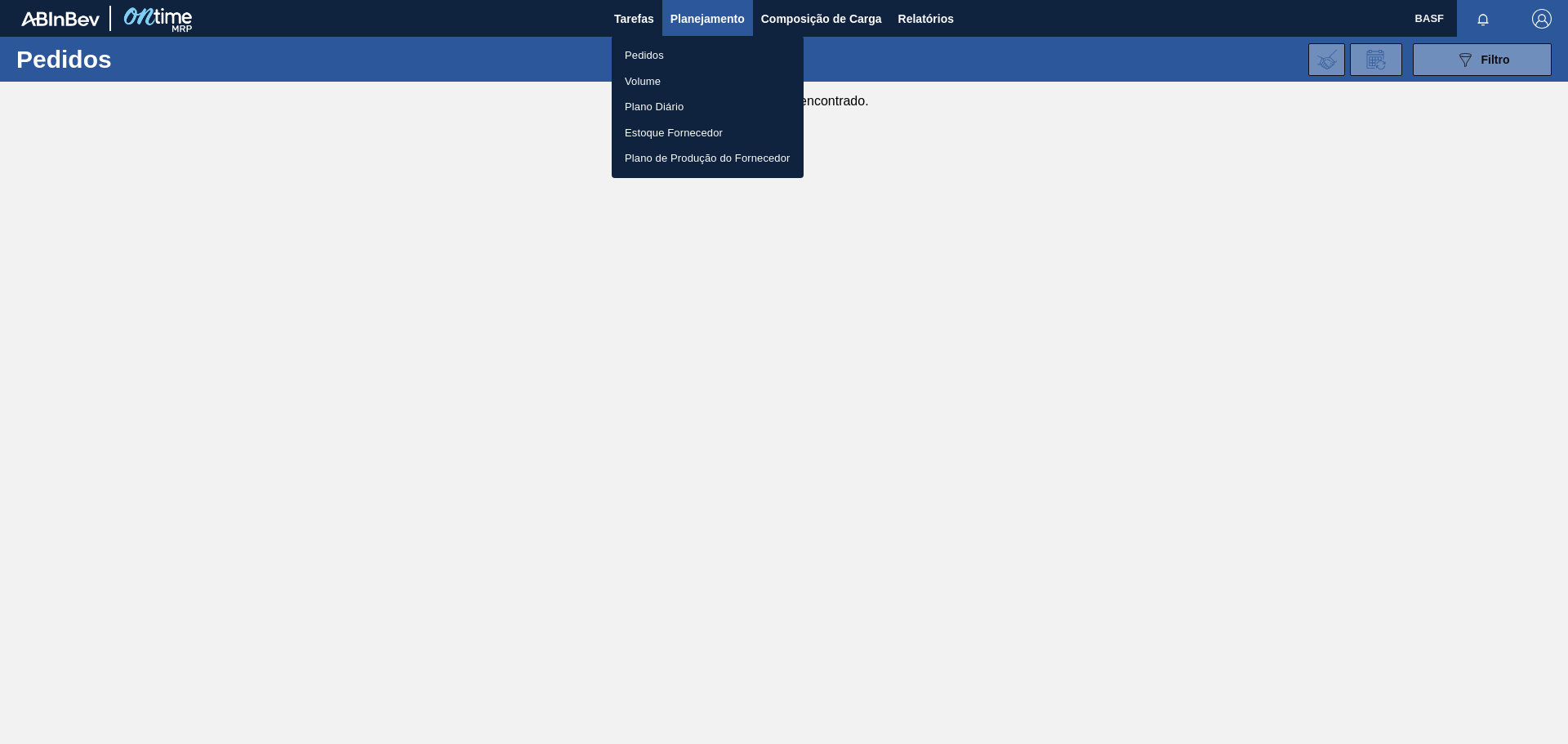
click at [678, 612] on div at bounding box center [784, 372] width 1568 height 744
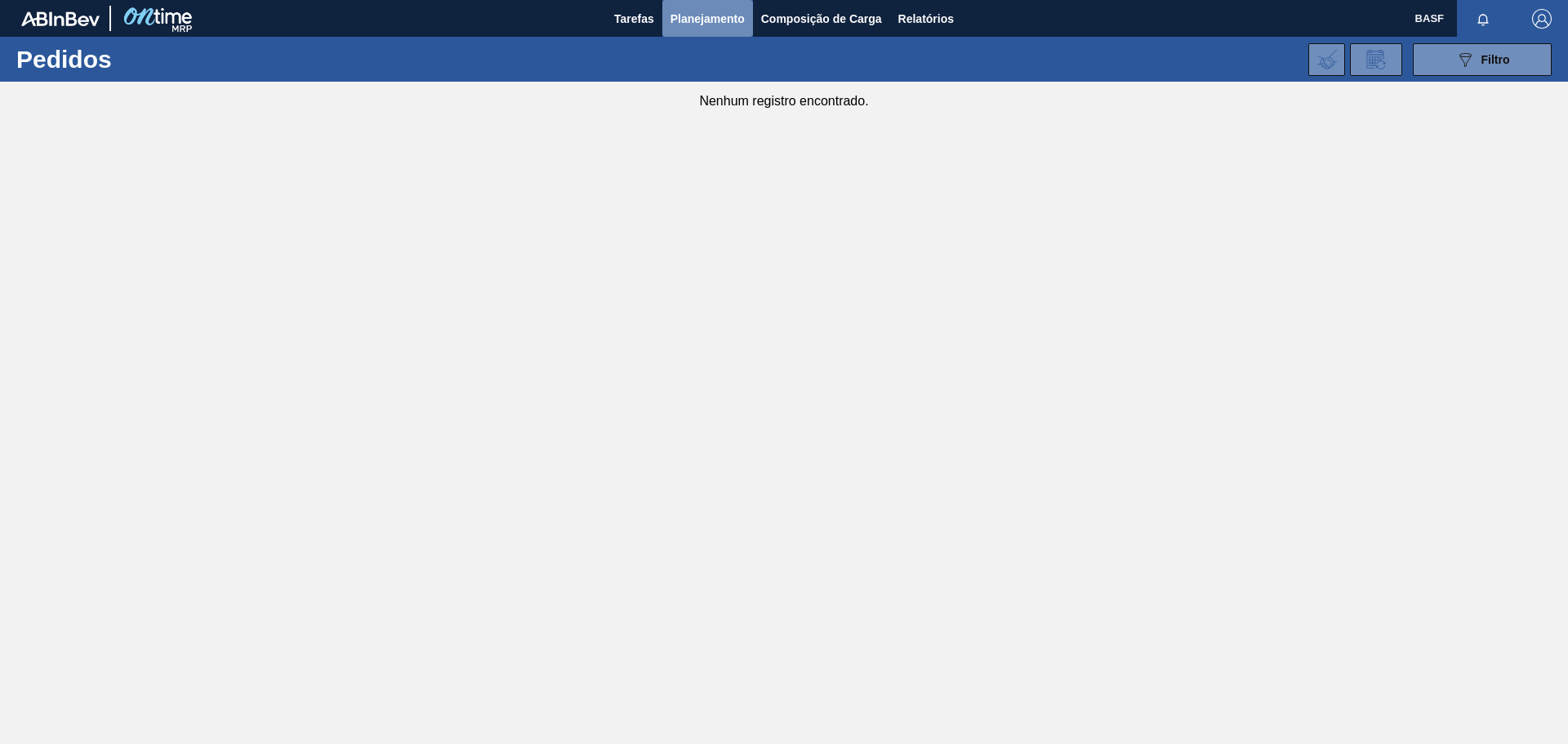
click at [704, 27] on span "Planejamento" at bounding box center [708, 18] width 74 height 20
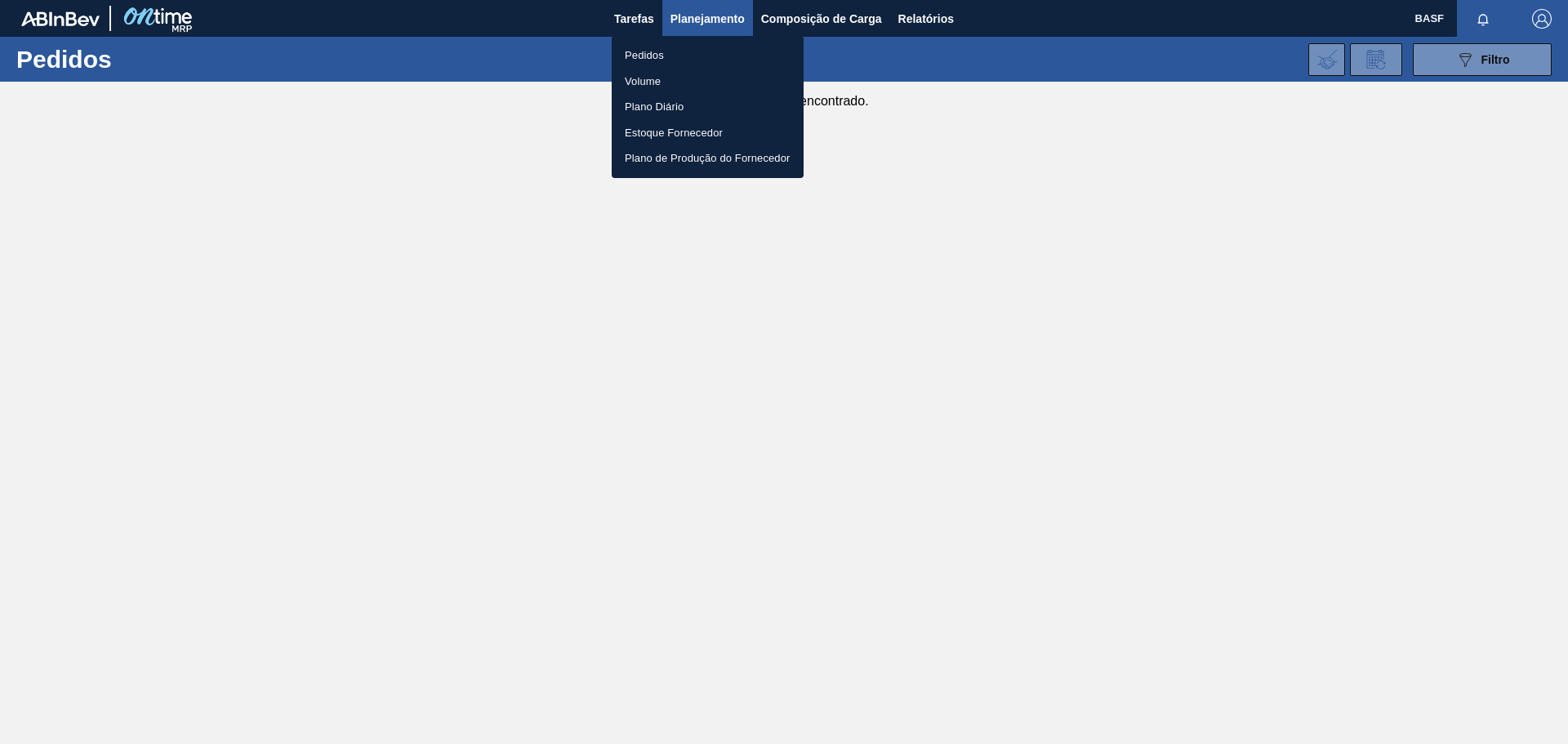
click at [649, 111] on li "Plano Diário" at bounding box center [707, 106] width 192 height 26
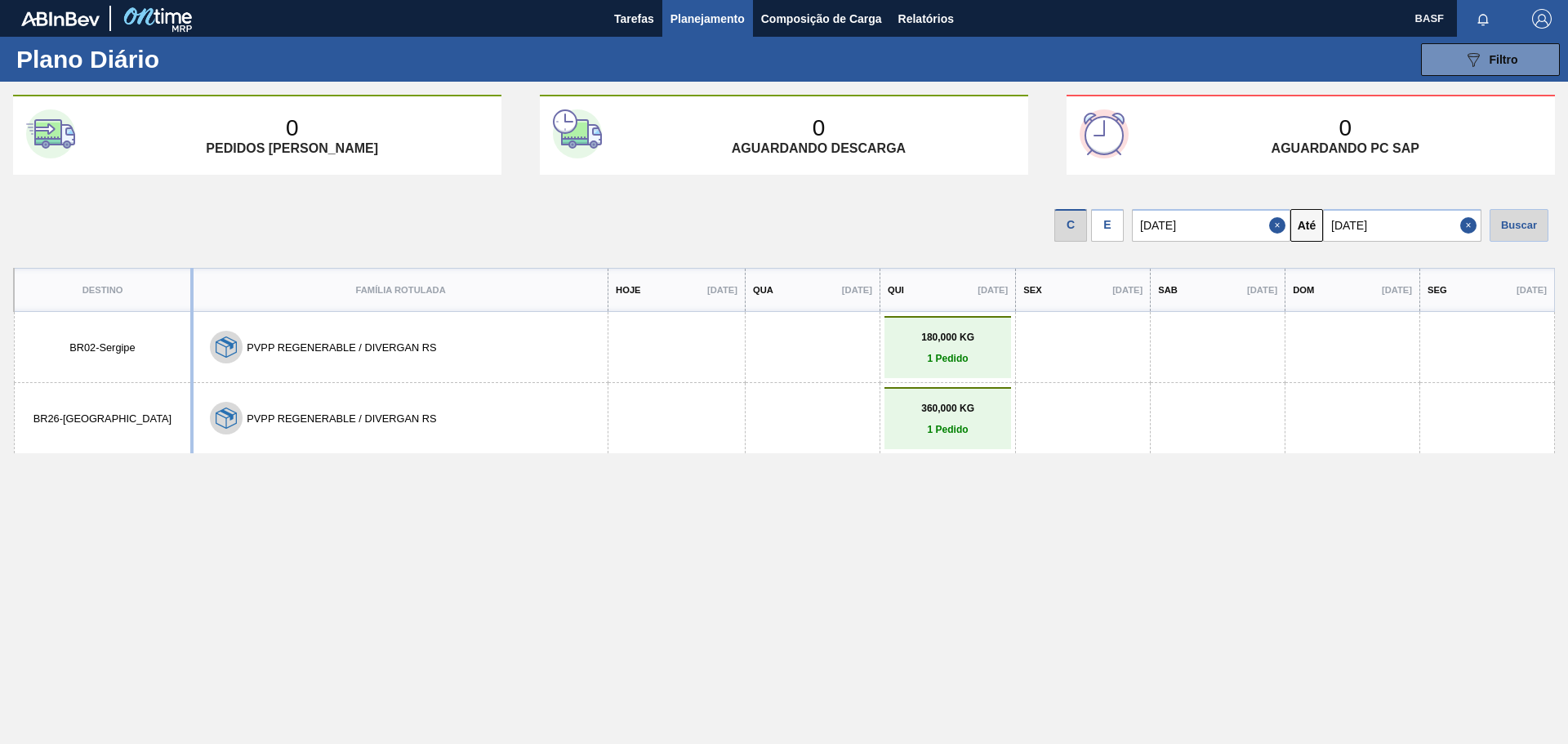
click at [572, 548] on div "Destino Família Rotulada Hoje [DATE] Qua [DATE] Qui [DATE] Sex [DATE] Sab [DATE…" at bounding box center [784, 540] width 1542 height 544
click at [700, 22] on span "Planejamento" at bounding box center [708, 18] width 74 height 20
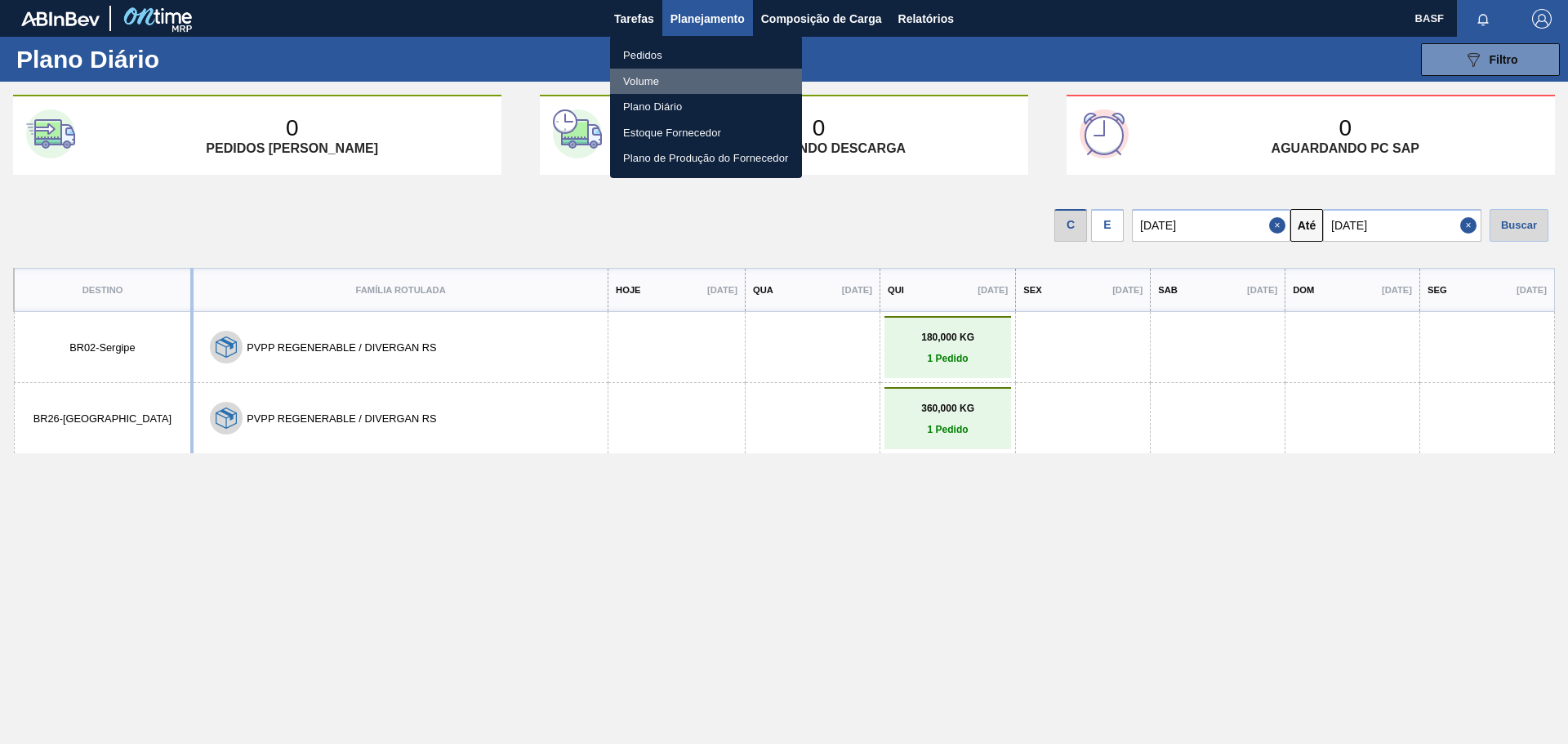
click at [639, 82] on li "Volume" at bounding box center [705, 81] width 192 height 26
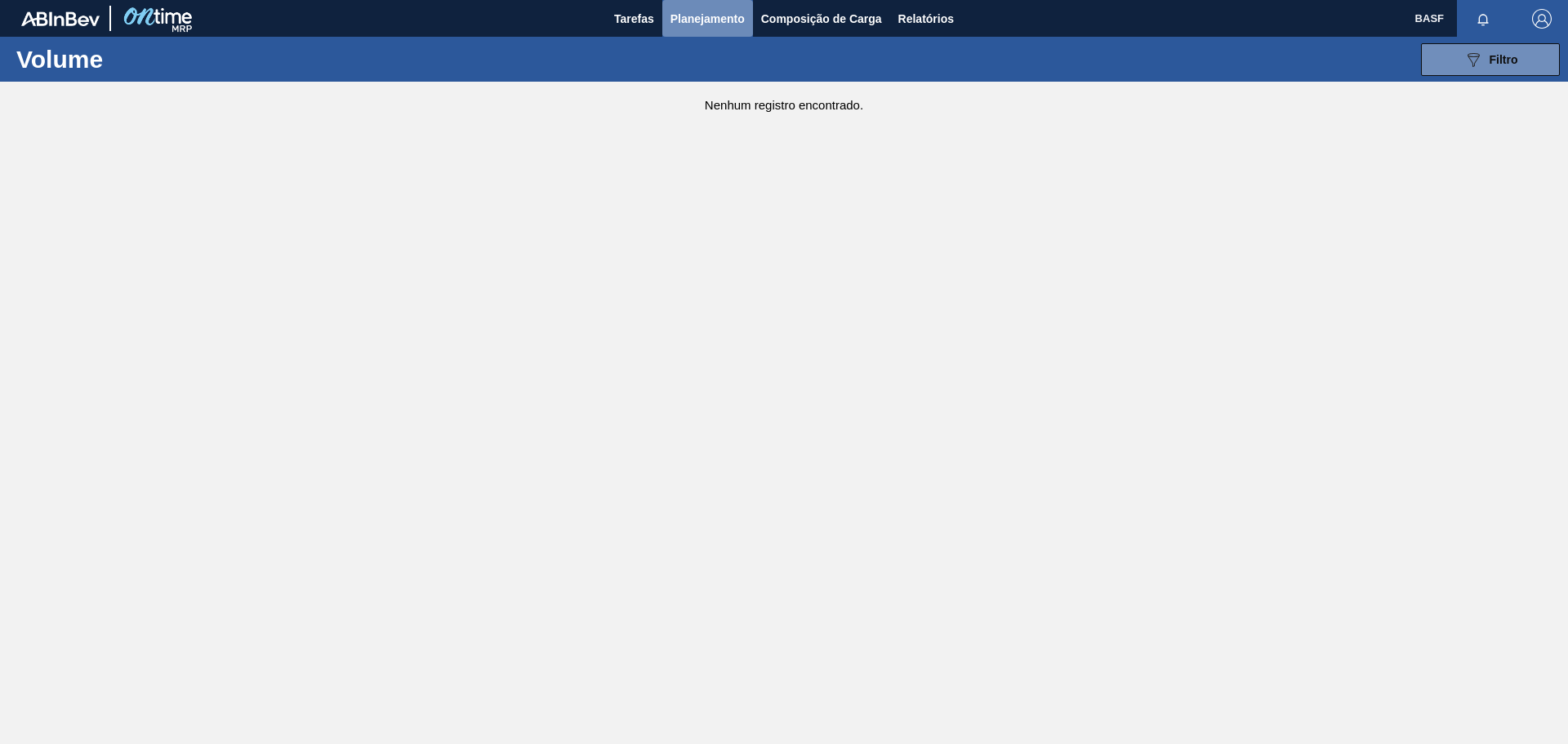
click at [708, 17] on span "Planejamento" at bounding box center [708, 18] width 74 height 20
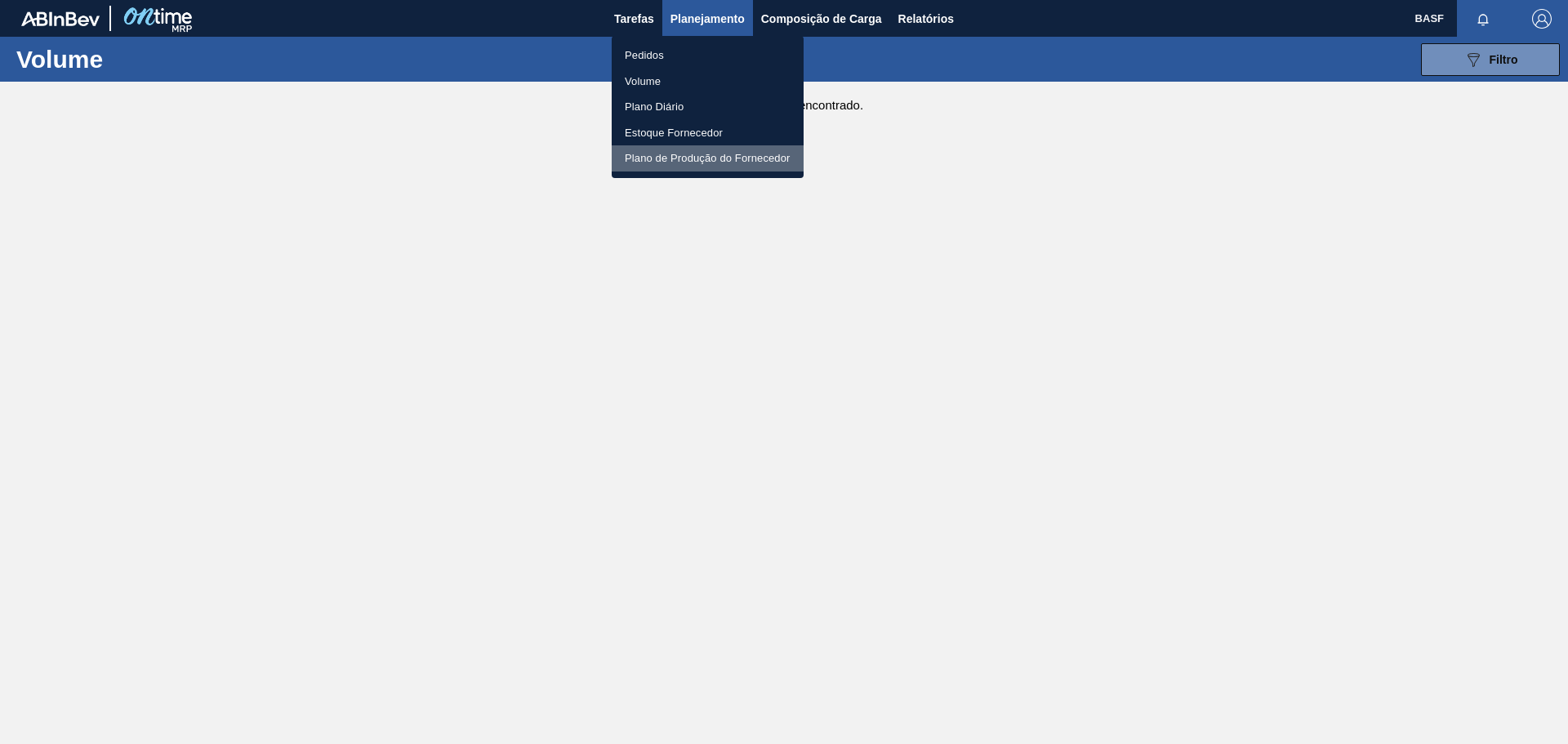
click at [697, 161] on li "Plano de Produção do Fornecedor" at bounding box center [707, 157] width 192 height 26
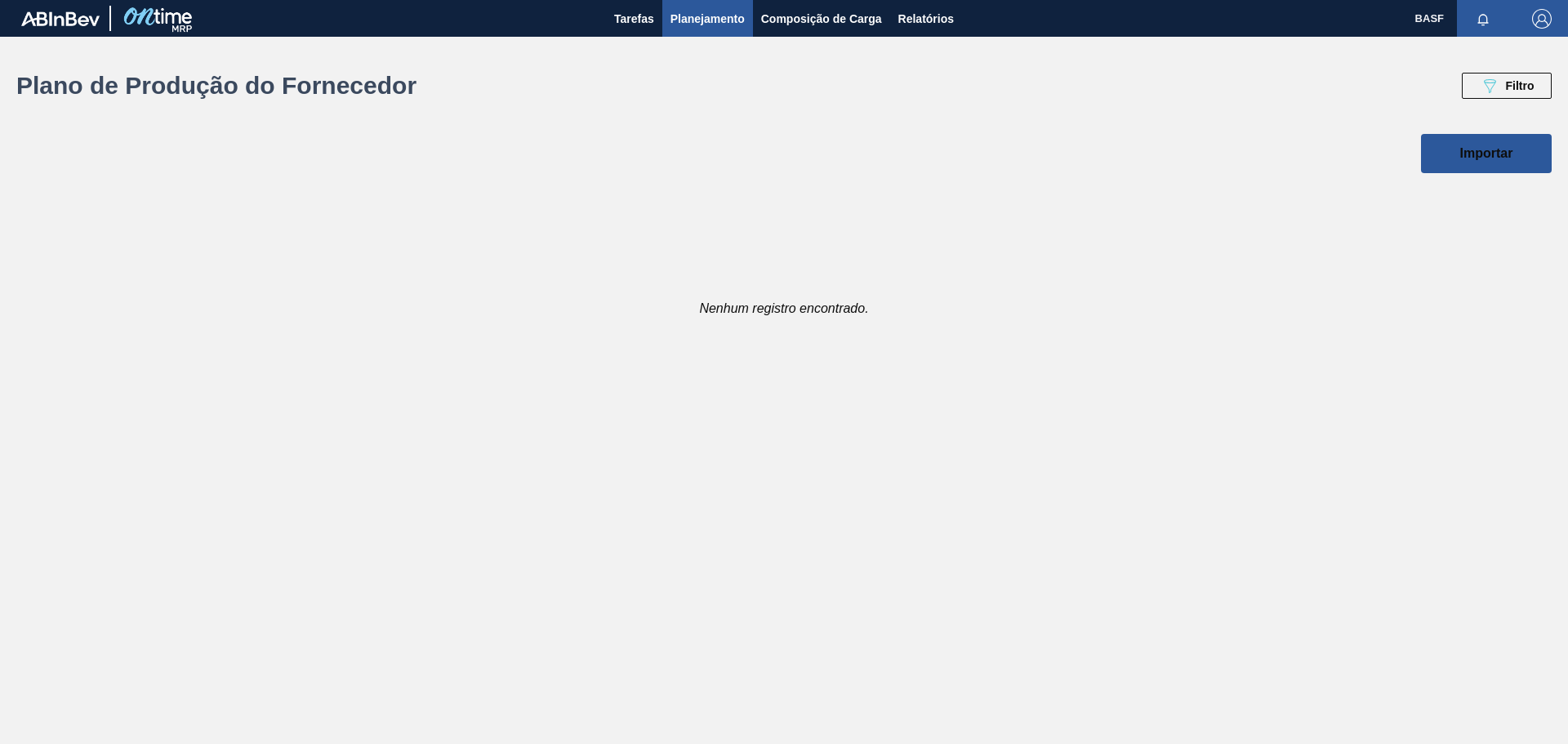
click at [697, 20] on span "Planejamento" at bounding box center [708, 18] width 74 height 20
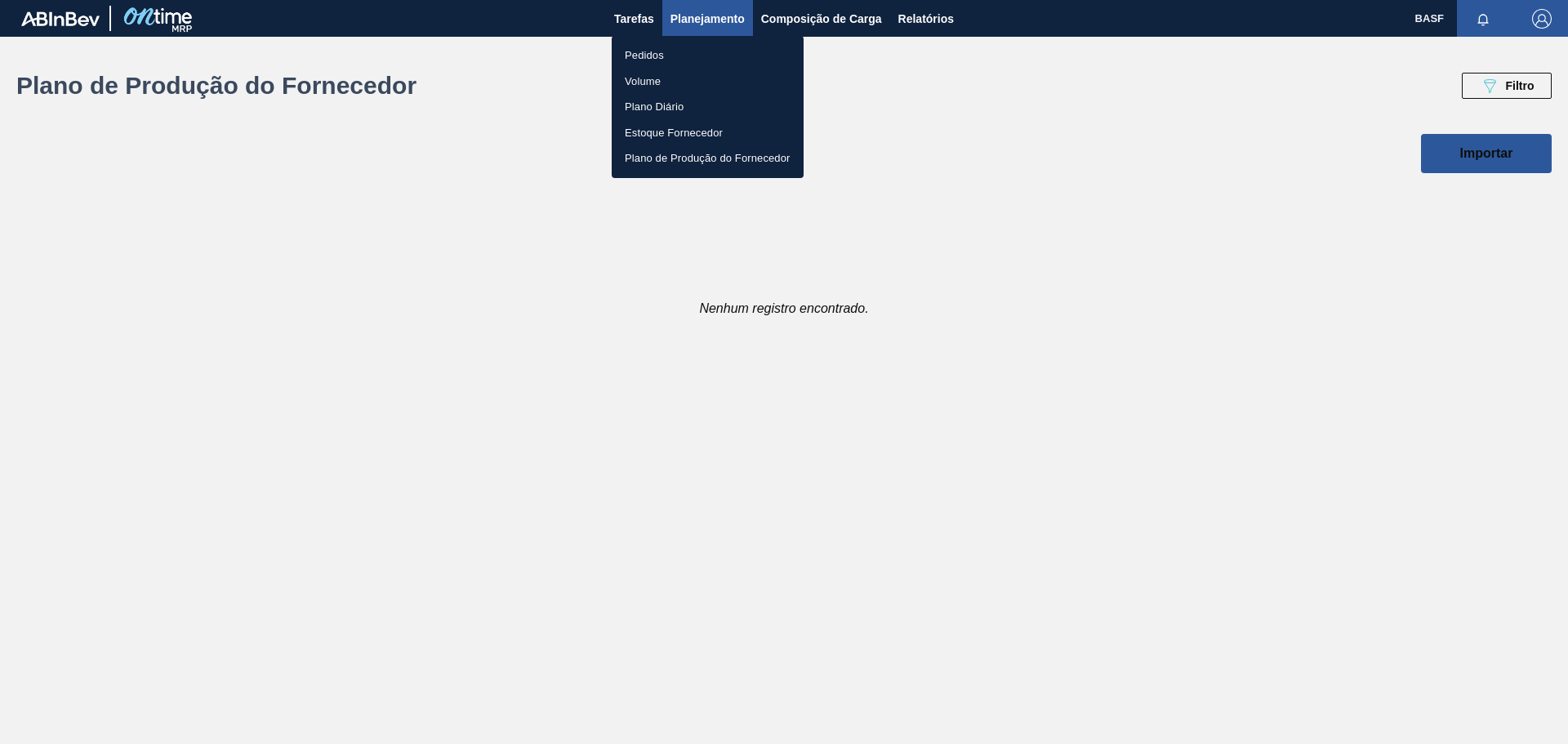
click at [693, 139] on li "Estoque Fornecedor" at bounding box center [707, 133] width 192 height 26
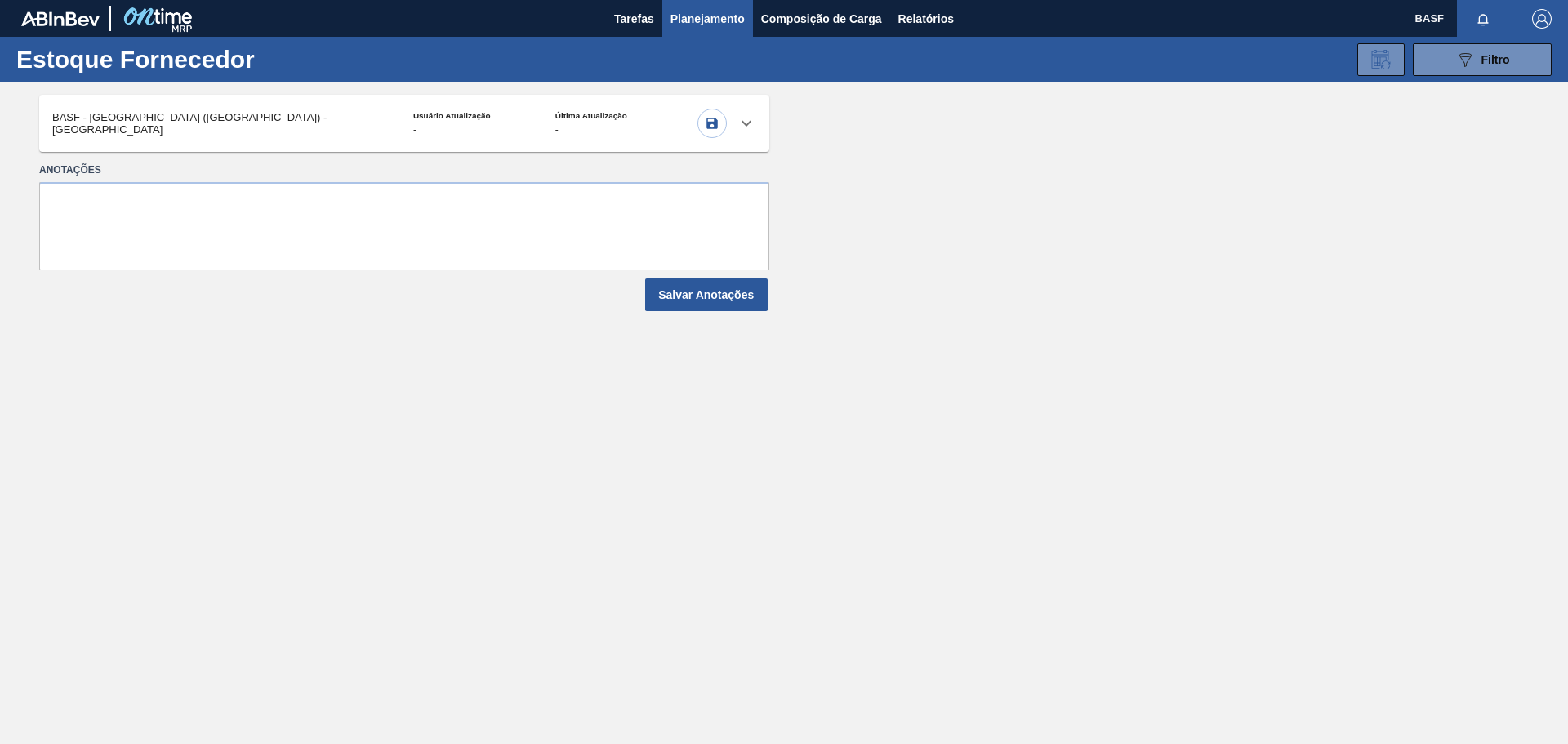
click at [716, 18] on span "Planejamento" at bounding box center [708, 18] width 74 height 20
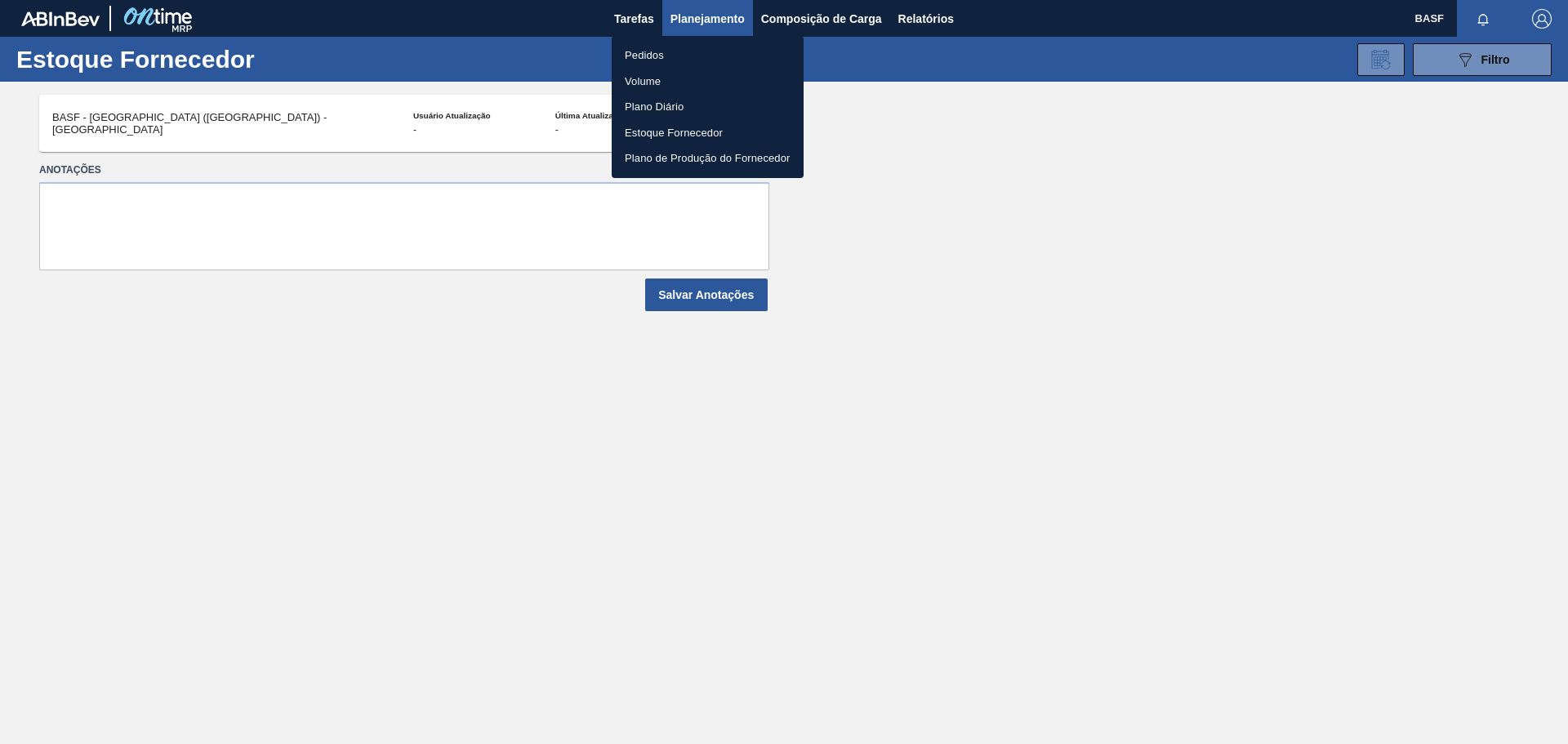
click at [648, 48] on li "Pedidos" at bounding box center [707, 55] width 192 height 26
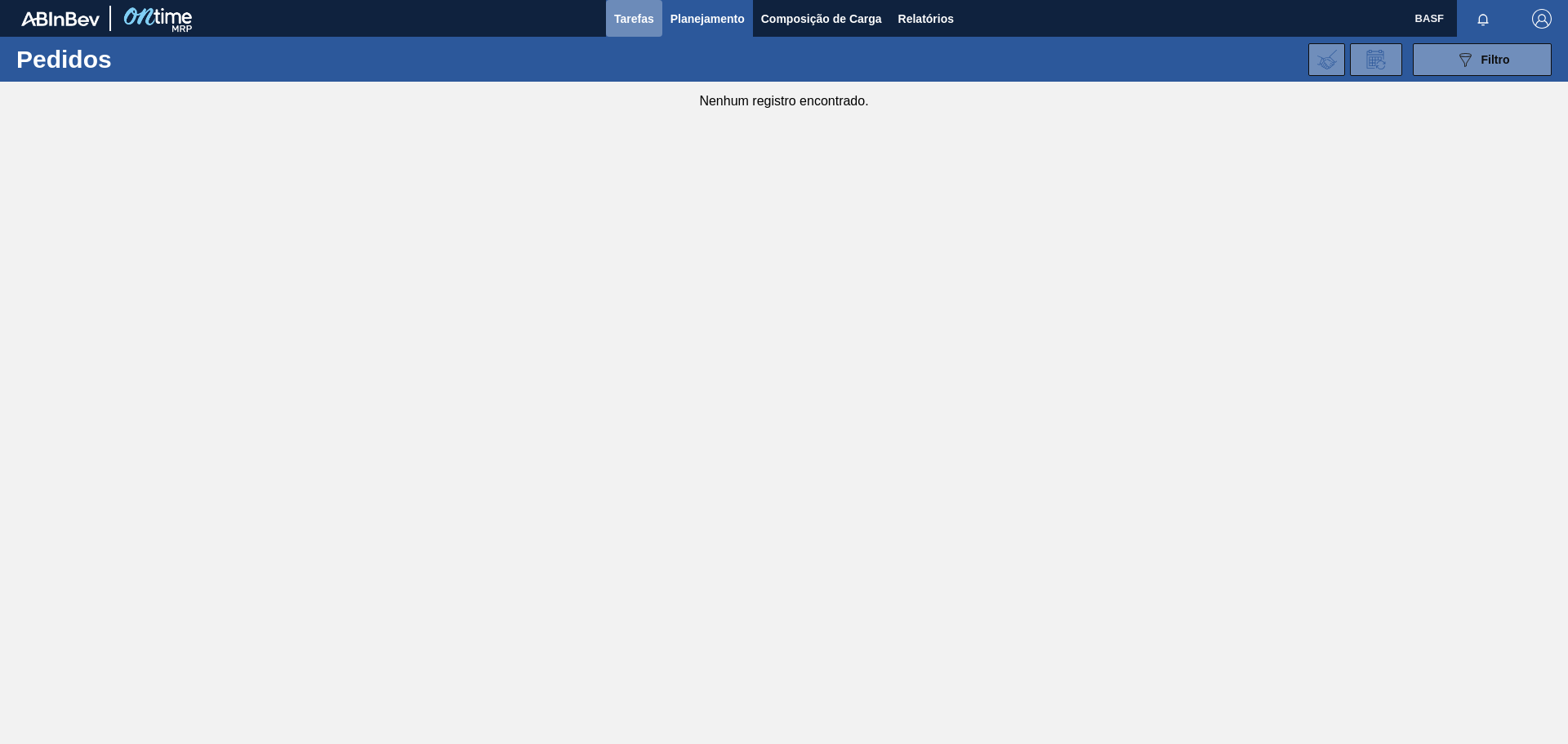
click at [626, 19] on span "Tarefas" at bounding box center [635, 18] width 40 height 20
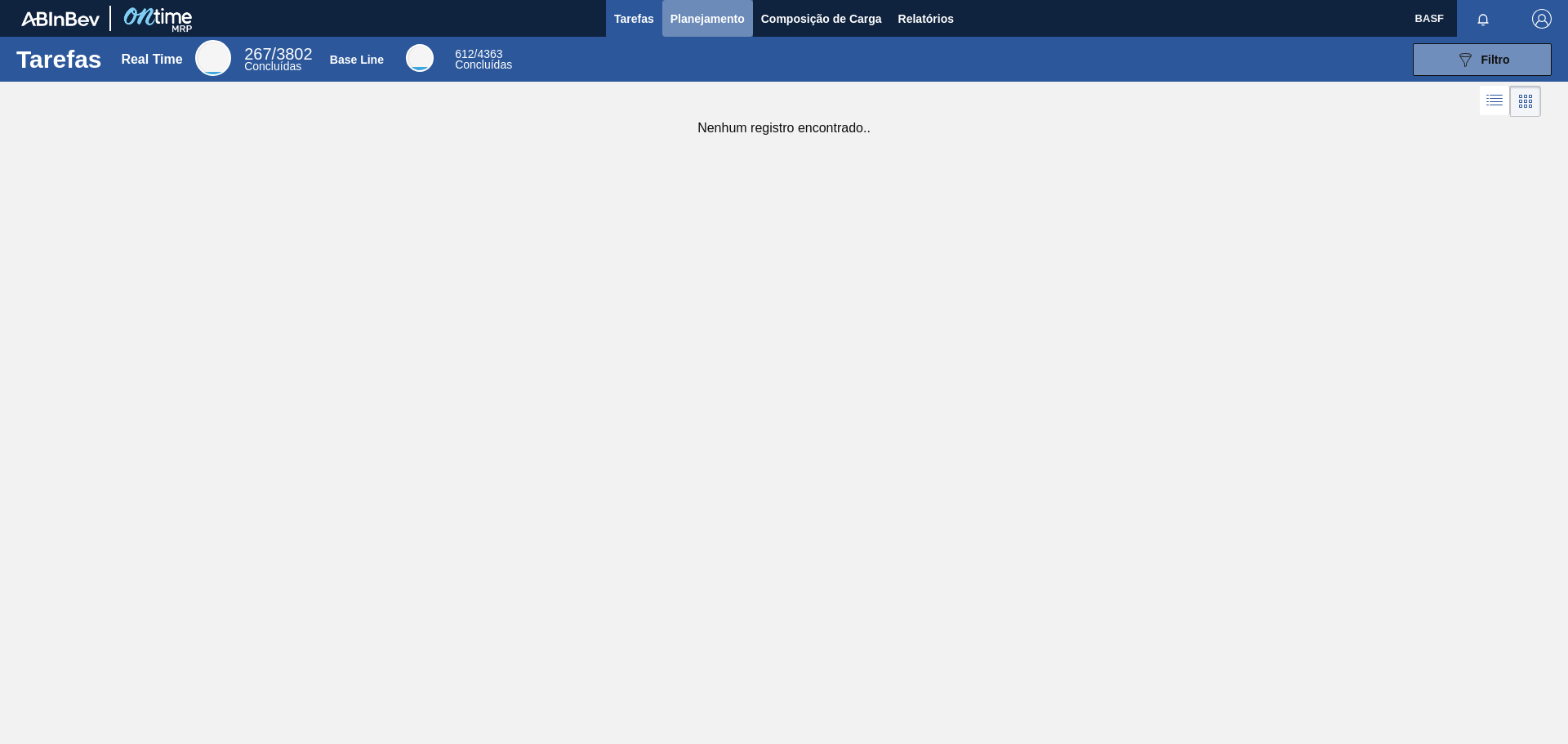
click at [708, 20] on span "Planejamento" at bounding box center [708, 18] width 74 height 20
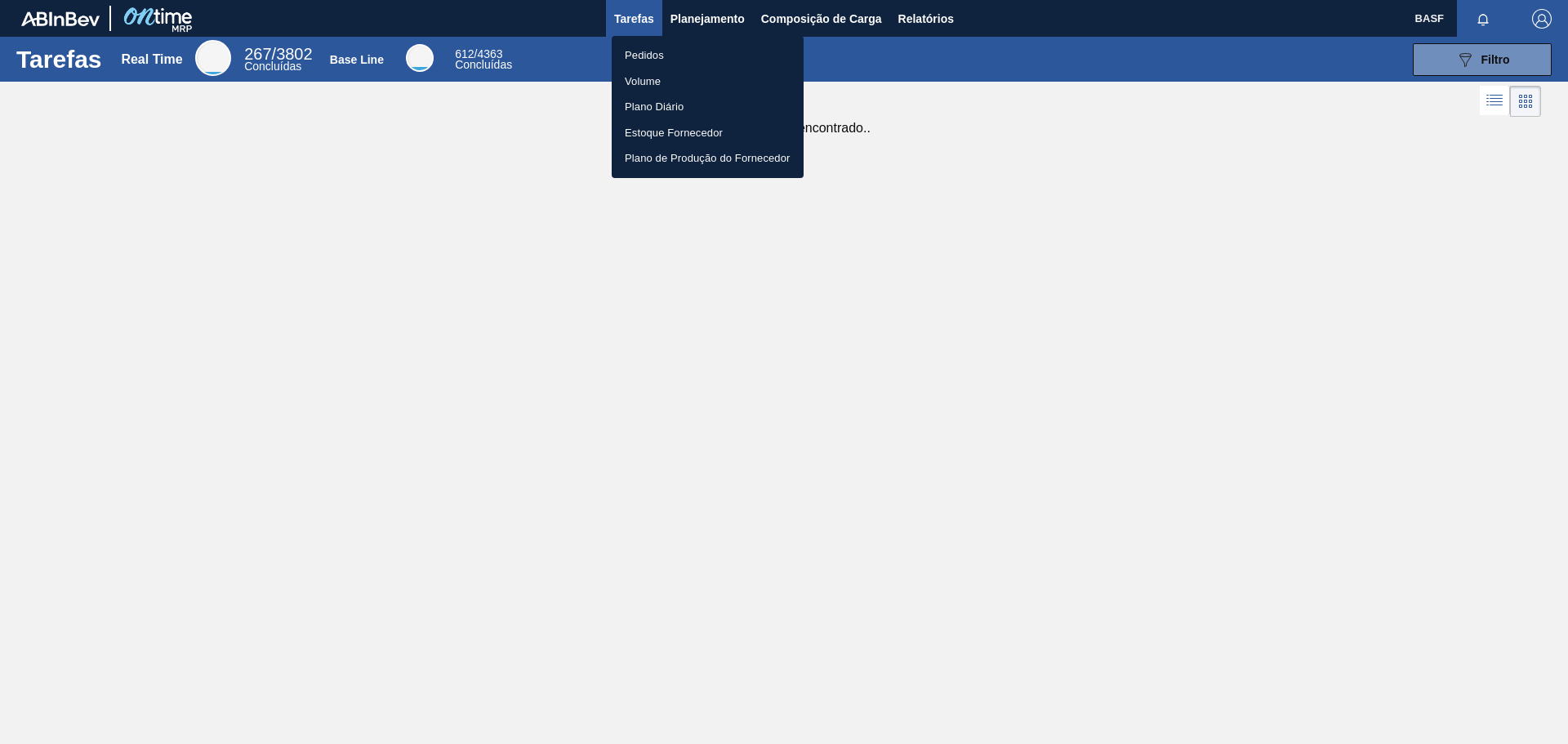
click at [652, 103] on li "Plano Diário" at bounding box center [707, 106] width 192 height 26
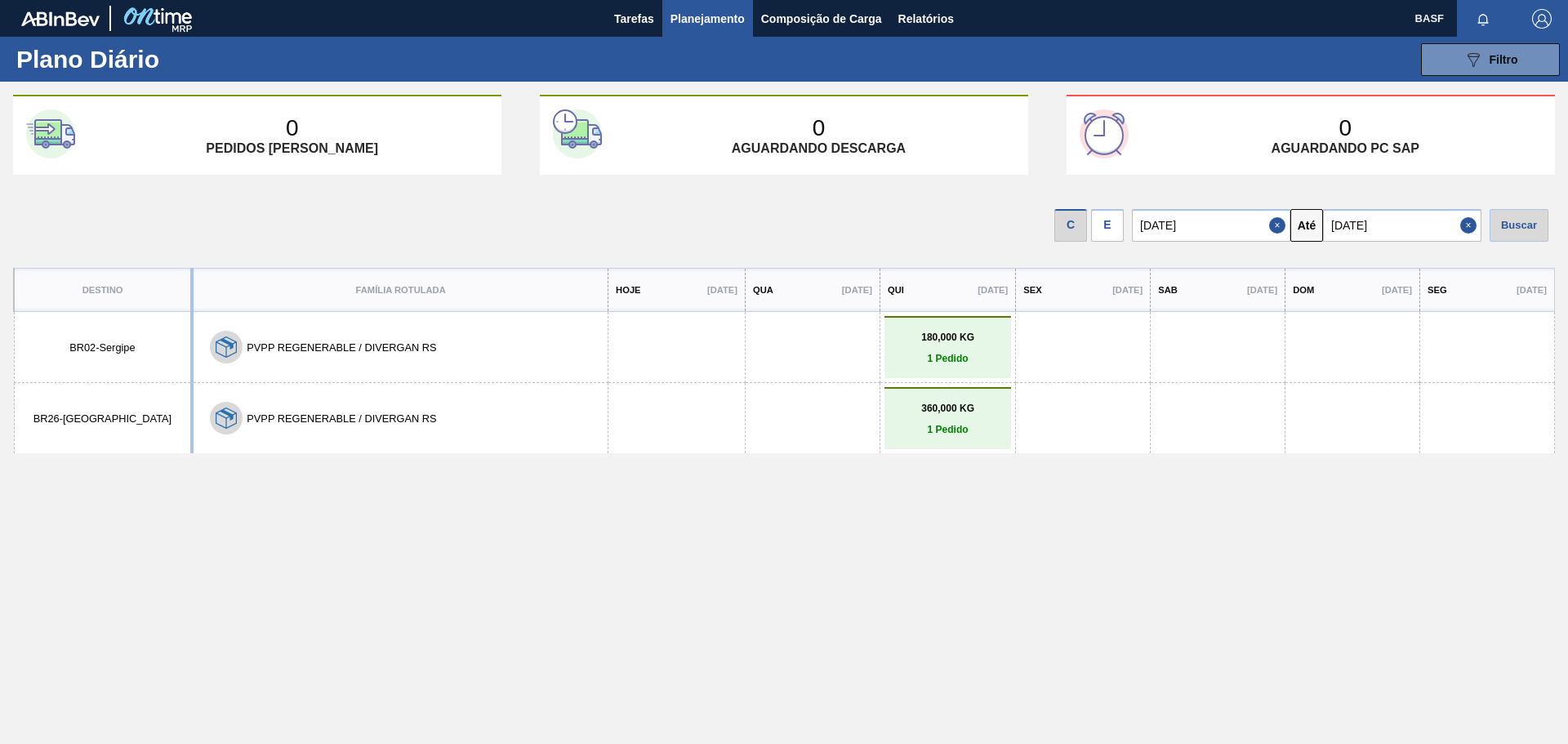
click at [915, 355] on p "1 Pedido" at bounding box center [948, 359] width 118 height 11
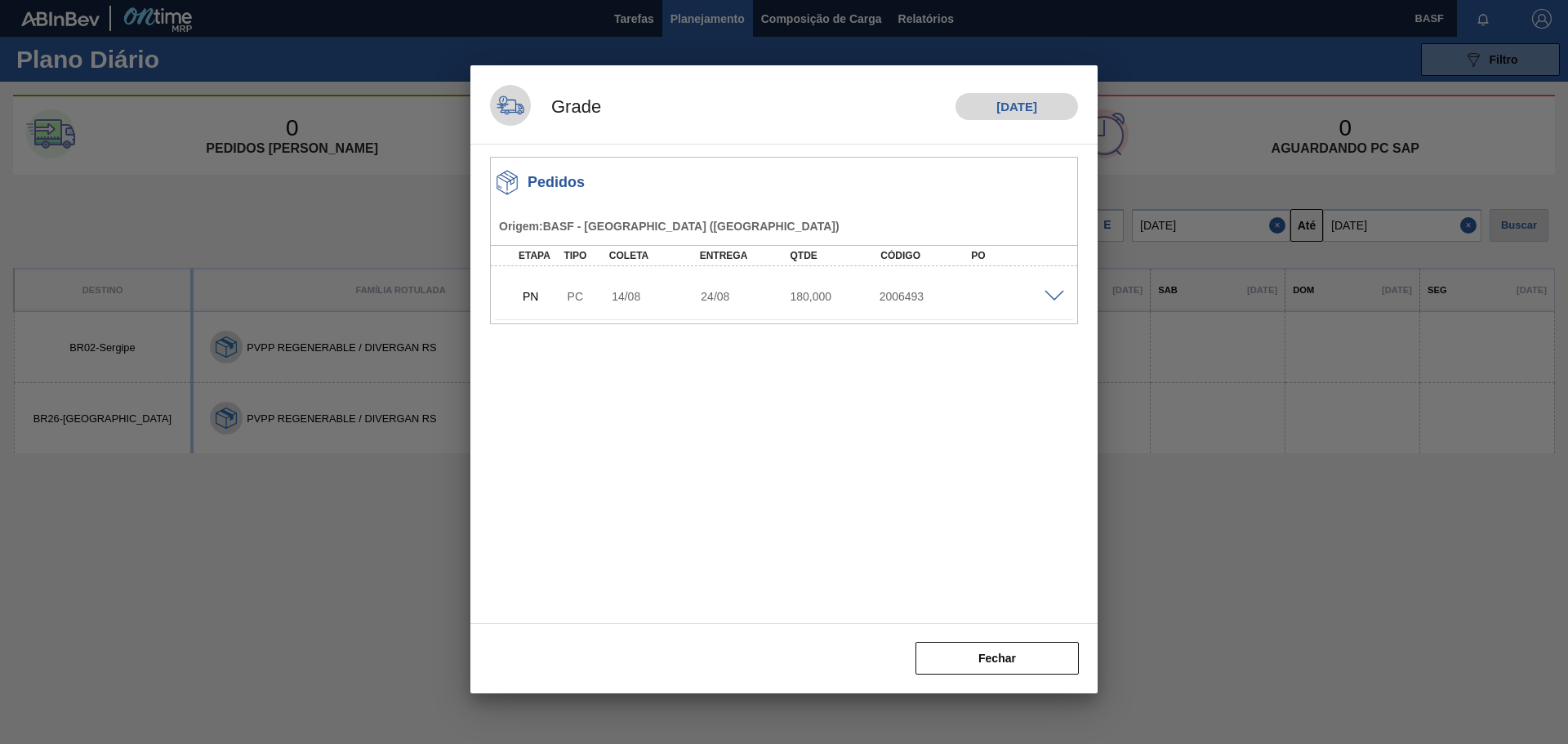
click at [532, 176] on h3 "Pedidos" at bounding box center [556, 182] width 57 height 17
click at [1014, 107] on h1 "[DATE]" at bounding box center [1016, 107] width 122 height 27
click at [1041, 299] on div at bounding box center [1056, 295] width 32 height 12
click at [1053, 298] on span at bounding box center [1055, 297] width 20 height 12
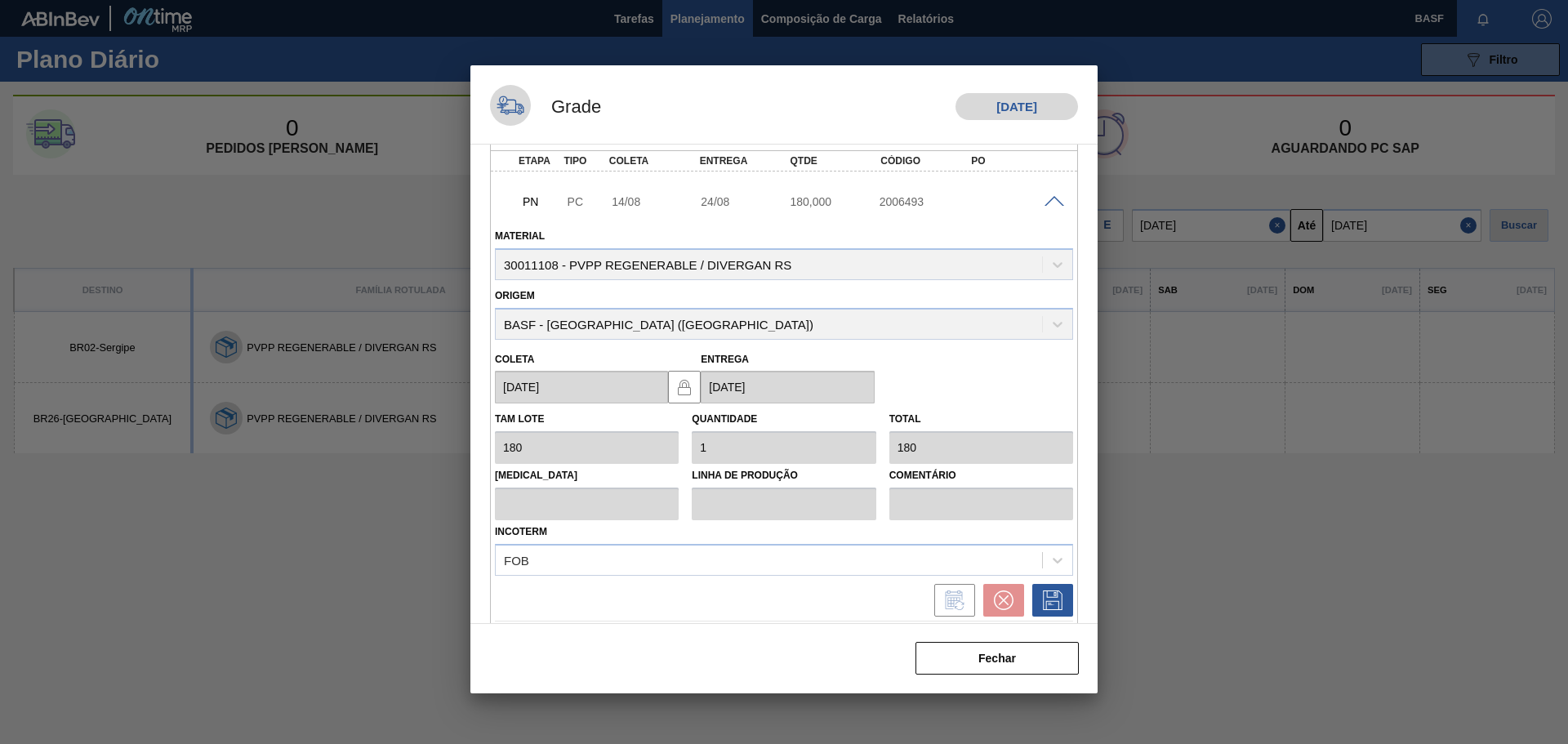
scroll to position [97, 0]
click at [996, 655] on button "Fechar" at bounding box center [996, 658] width 163 height 32
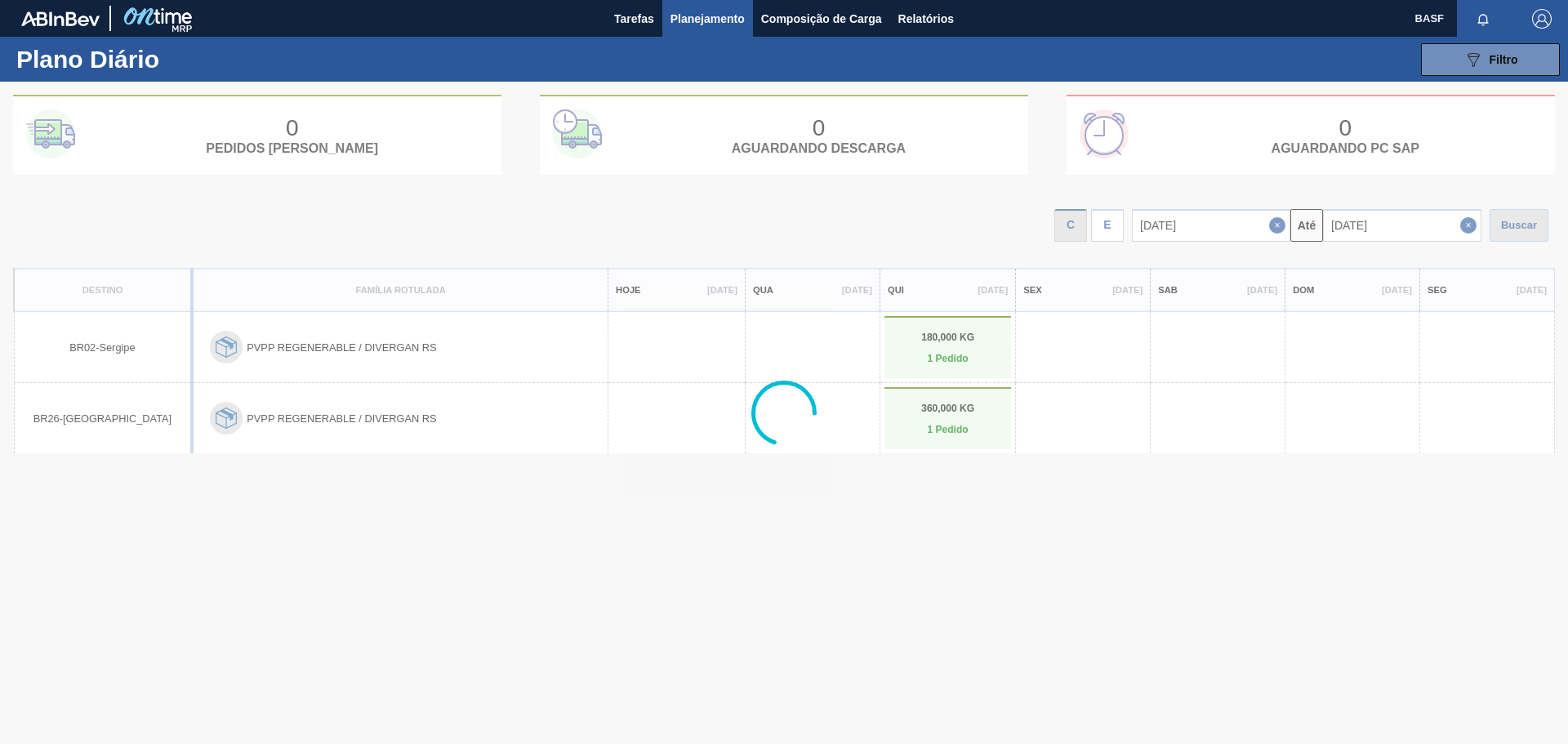
click at [378, 533] on div at bounding box center [784, 413] width 1568 height 662
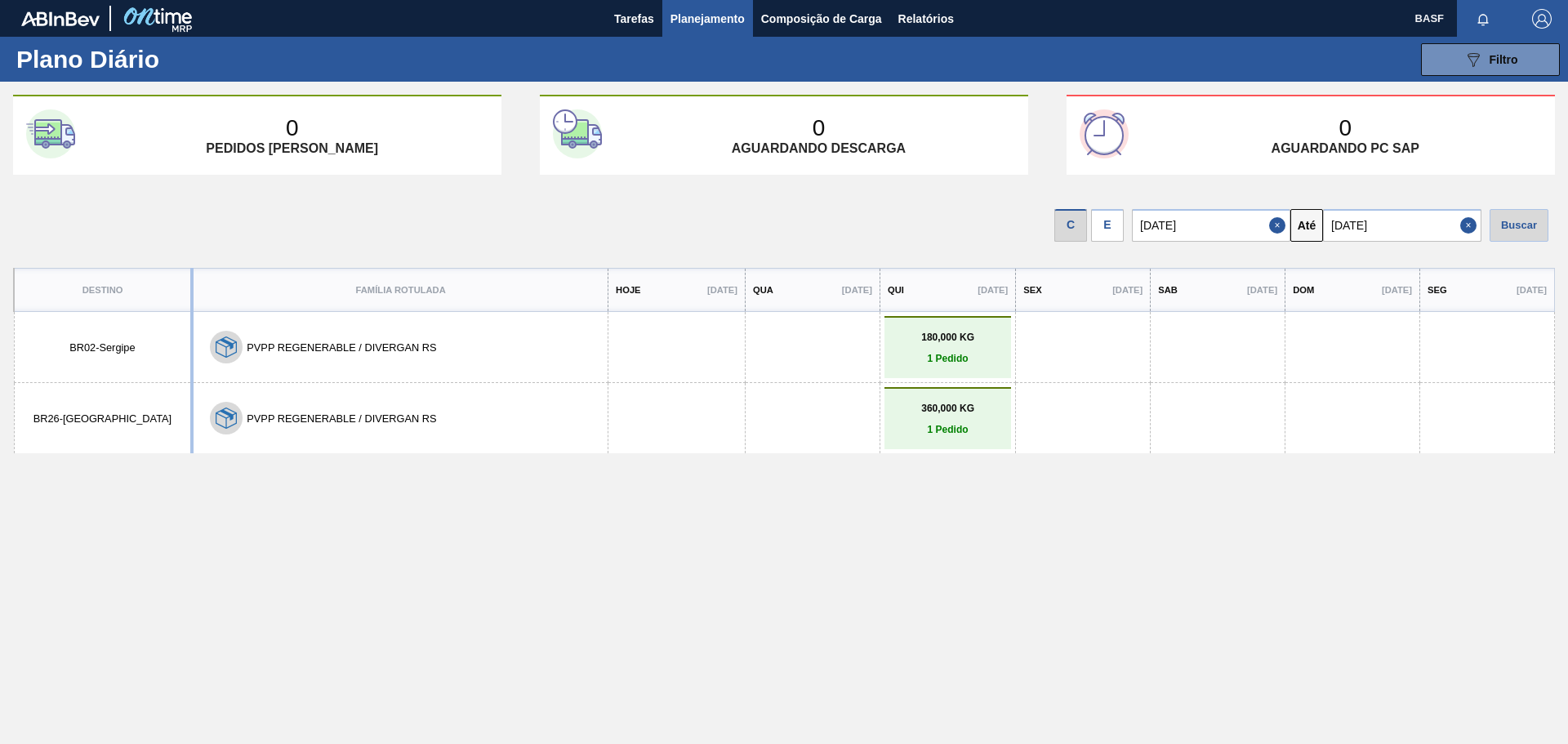
click at [269, 513] on div "Destino Família Rotulada Hoje [DATE] Qua [DATE] Qui [DATE] Sex [DATE] Sab [DATE…" at bounding box center [784, 540] width 1542 height 544
